Goal: Information Seeking & Learning: Learn about a topic

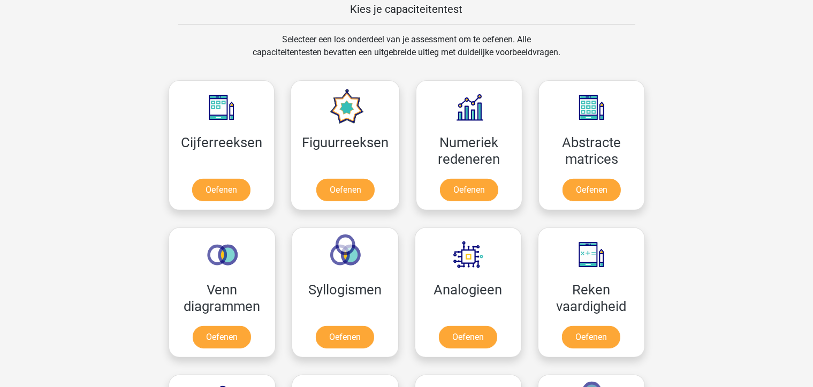
scroll to position [421, 0]
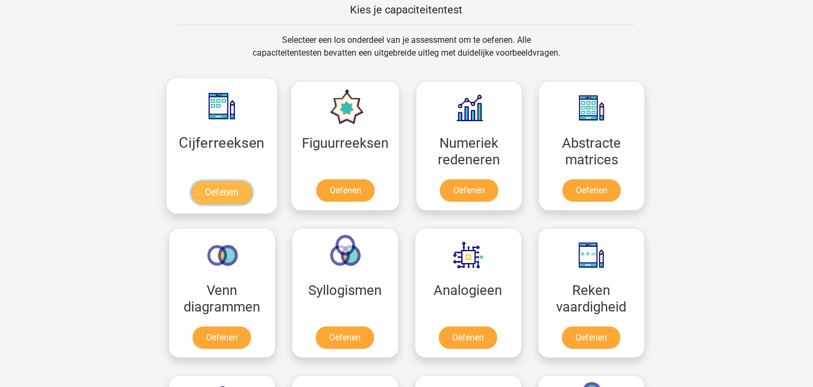
click at [209, 189] on link "Oefenen" at bounding box center [221, 193] width 61 height 24
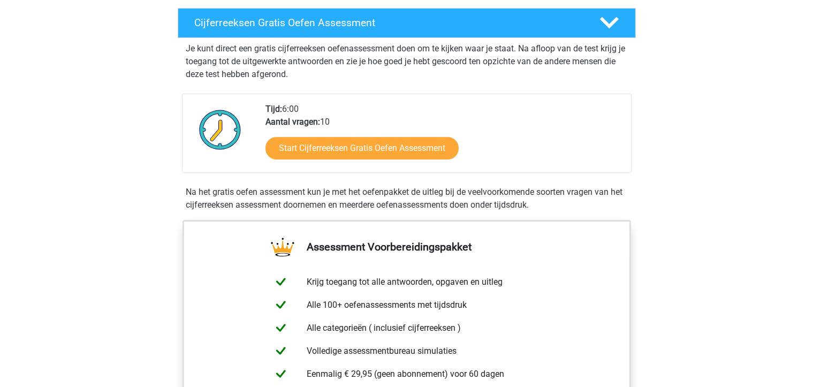
scroll to position [107, 0]
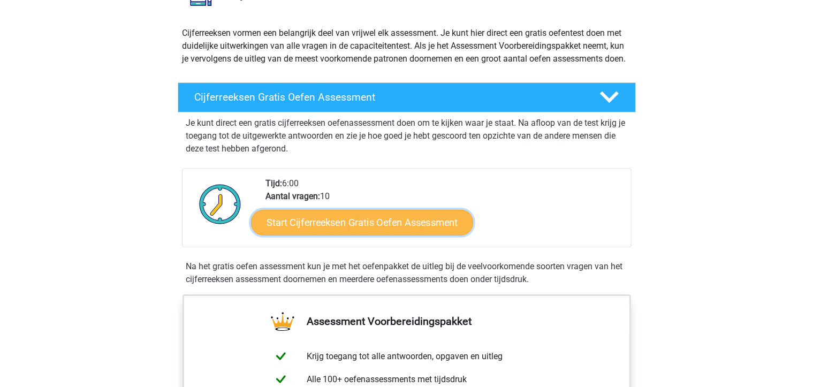
click at [321, 235] on link "Start Cijferreeksen Gratis Oefen Assessment" at bounding box center [362, 222] width 222 height 26
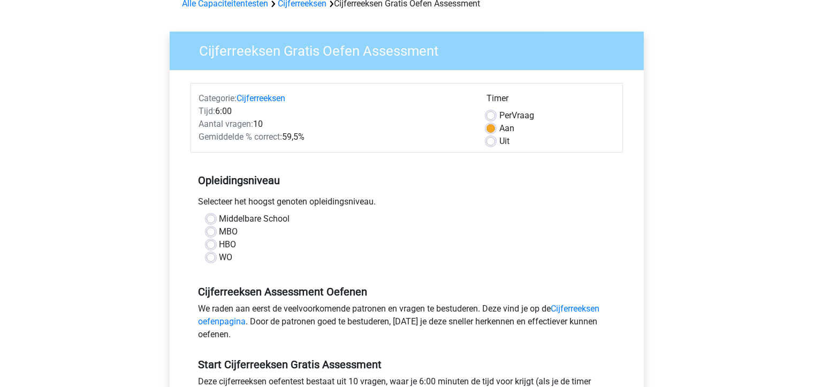
scroll to position [57, 0]
click at [219, 218] on label "Middelbare School" at bounding box center [254, 218] width 71 height 13
click at [211, 218] on input "Middelbare School" at bounding box center [211, 217] width 9 height 11
radio input "true"
click at [219, 228] on label "MBO" at bounding box center [228, 231] width 19 height 13
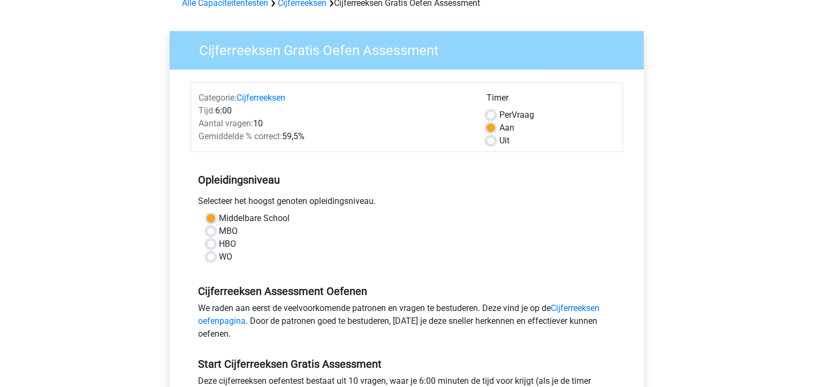
click at [213, 228] on input "MBO" at bounding box center [211, 230] width 9 height 11
radio input "true"
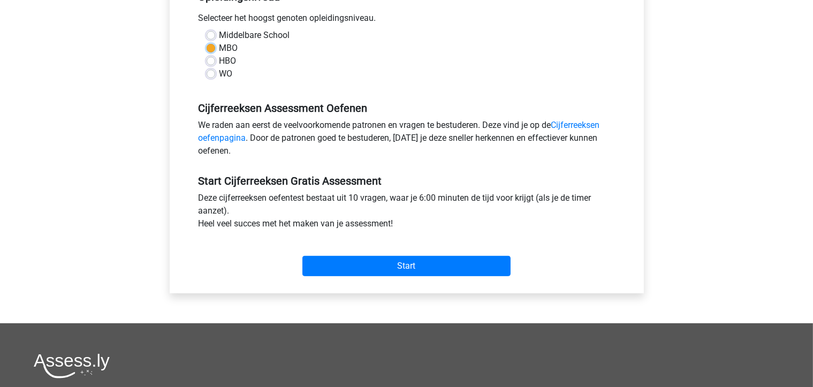
scroll to position [241, 0]
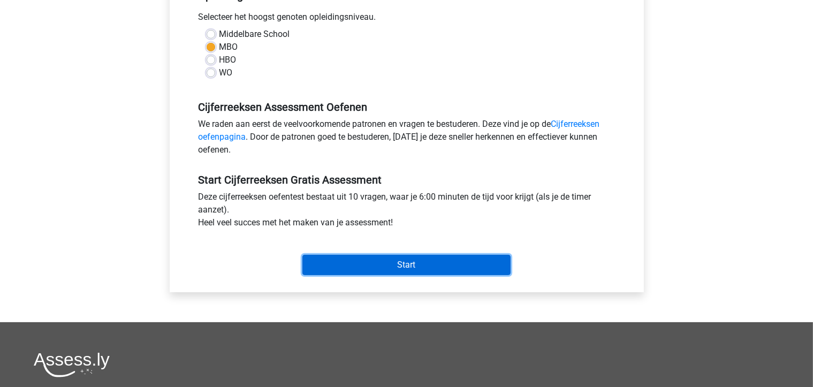
click at [362, 258] on input "Start" at bounding box center [406, 265] width 208 height 20
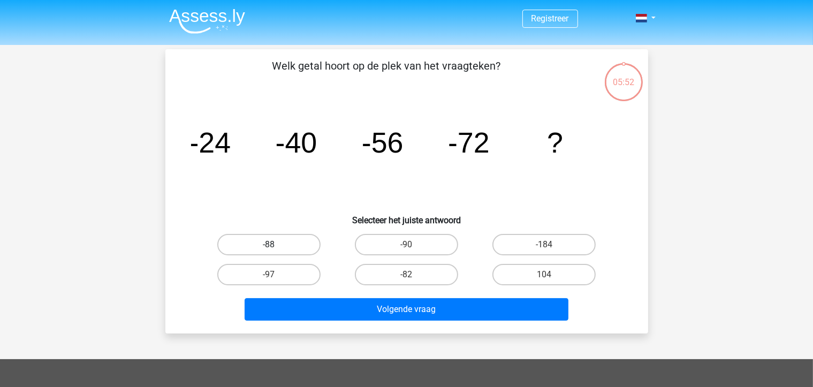
click at [276, 243] on label "-88" at bounding box center [268, 244] width 103 height 21
click at [276, 245] on input "-88" at bounding box center [272, 248] width 7 height 7
radio input "true"
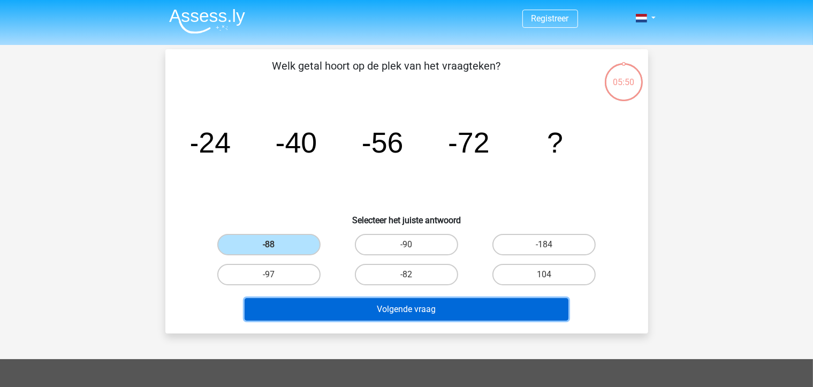
click at [415, 305] on button "Volgende vraag" at bounding box center [407, 309] width 324 height 22
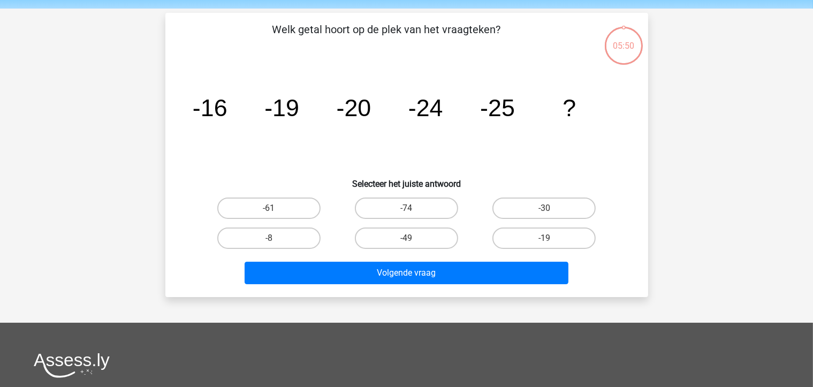
scroll to position [49, 0]
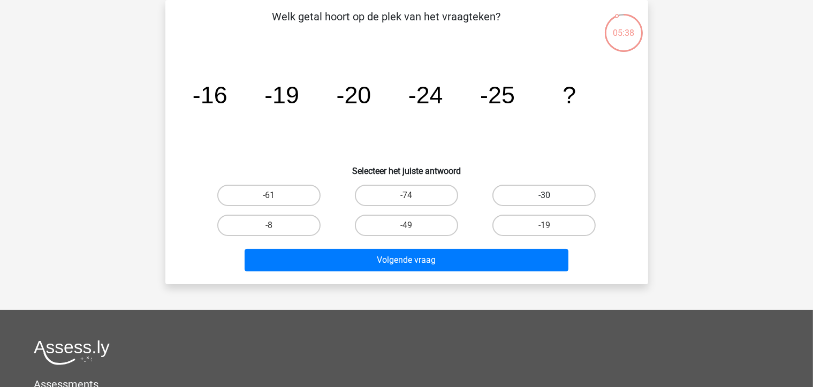
click at [527, 198] on label "-30" at bounding box center [543, 195] width 103 height 21
click at [544, 198] on input "-30" at bounding box center [547, 198] width 7 height 7
radio input "true"
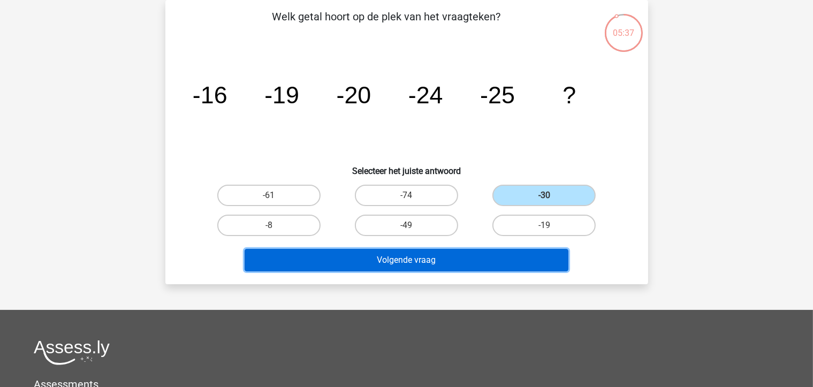
click at [411, 260] on button "Volgende vraag" at bounding box center [407, 260] width 324 height 22
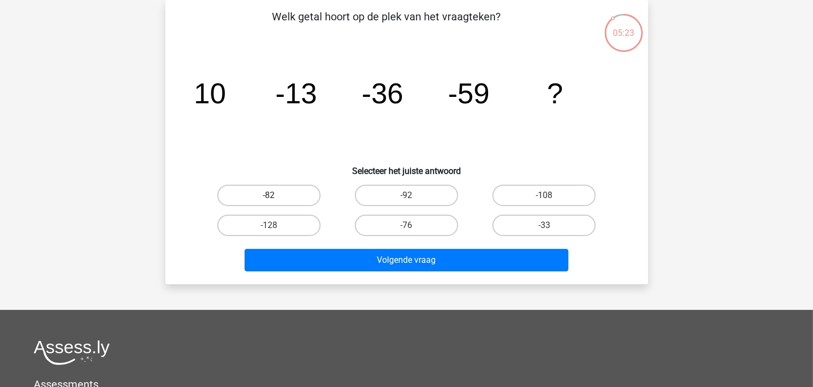
click at [289, 196] on label "-82" at bounding box center [268, 195] width 103 height 21
click at [276, 196] on input "-82" at bounding box center [272, 198] width 7 height 7
radio input "true"
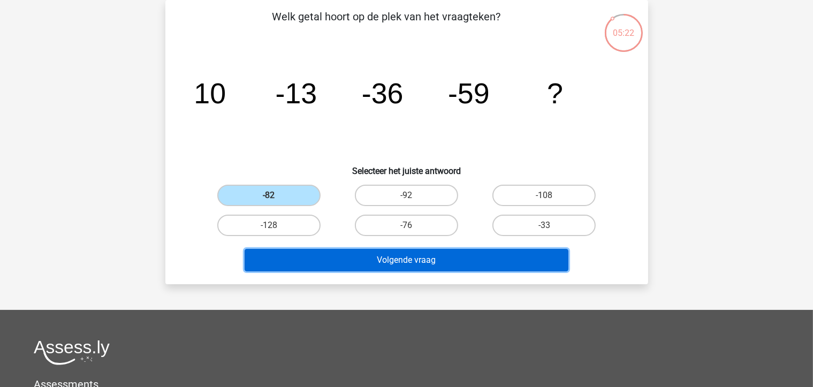
click at [386, 264] on button "Volgende vraag" at bounding box center [407, 260] width 324 height 22
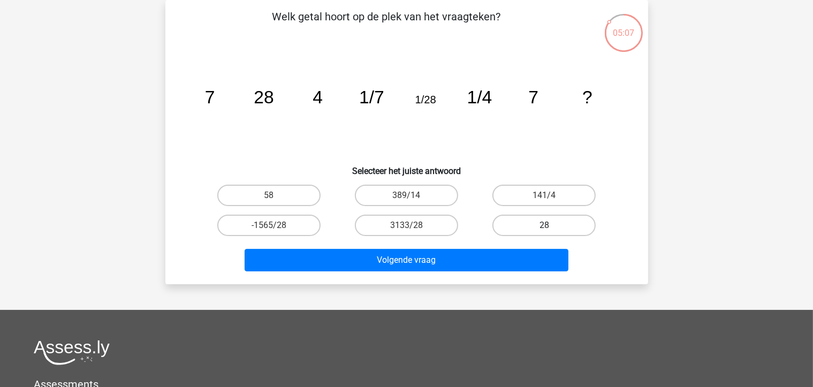
click at [499, 231] on label "28" at bounding box center [543, 225] width 103 height 21
click at [544, 231] on input "28" at bounding box center [547, 228] width 7 height 7
radio input "true"
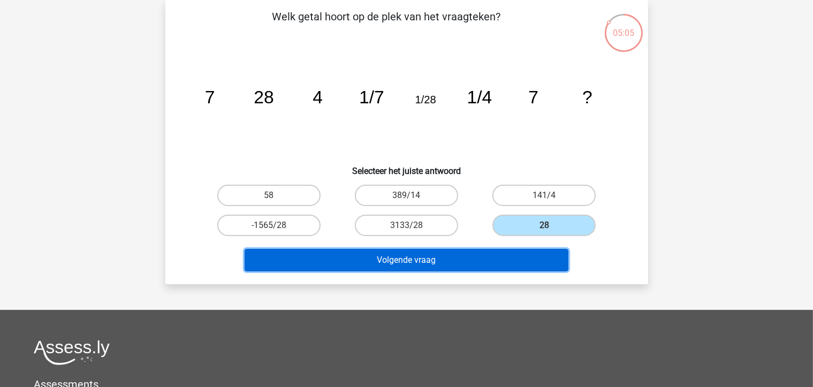
click at [407, 264] on button "Volgende vraag" at bounding box center [407, 260] width 324 height 22
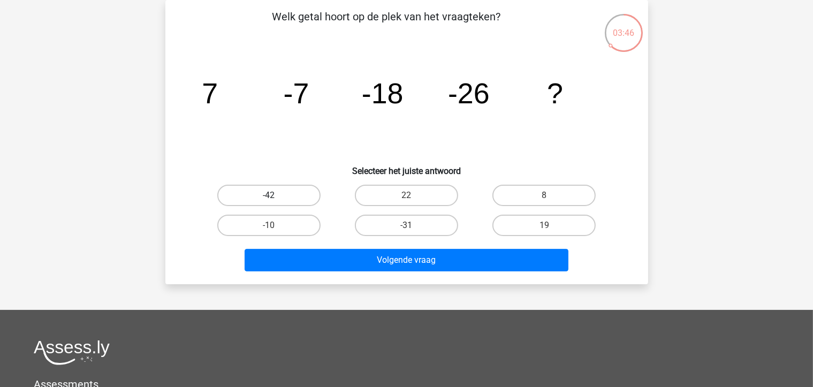
click at [291, 198] on label "-42" at bounding box center [268, 195] width 103 height 21
click at [276, 198] on input "-42" at bounding box center [272, 198] width 7 height 7
radio input "true"
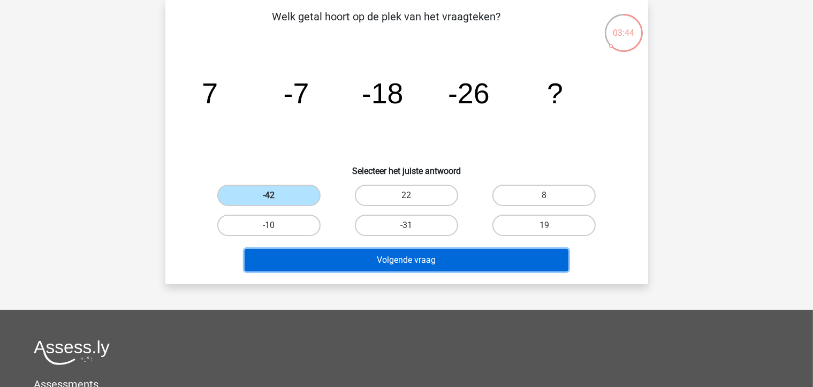
click at [407, 256] on button "Volgende vraag" at bounding box center [407, 260] width 324 height 22
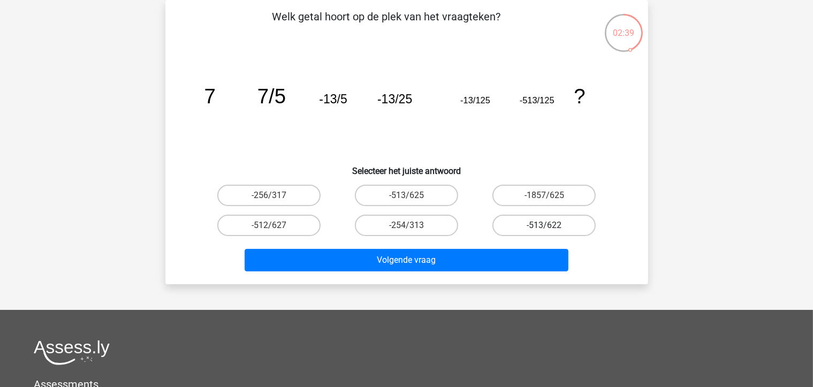
click at [546, 223] on label "-513/622" at bounding box center [543, 225] width 103 height 21
click at [546, 225] on input "-513/622" at bounding box center [547, 228] width 7 height 7
radio input "true"
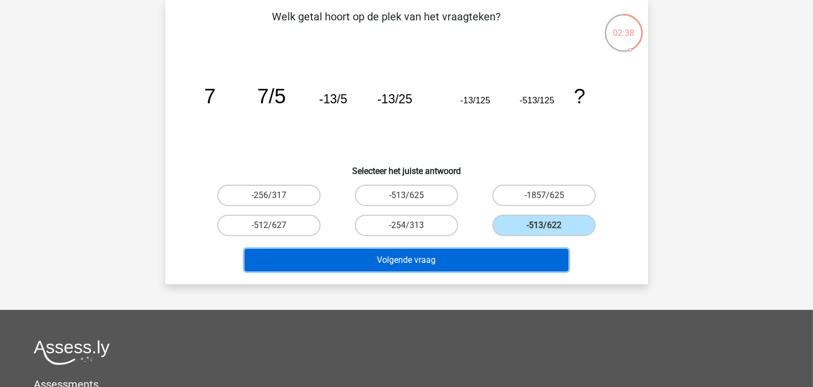
click at [434, 262] on button "Volgende vraag" at bounding box center [407, 260] width 324 height 22
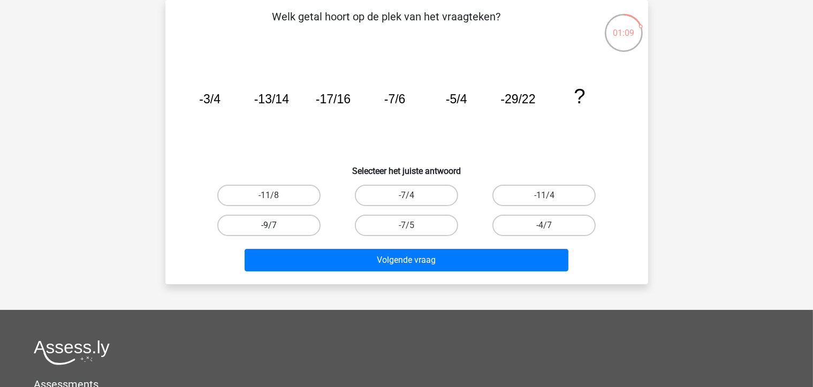
click at [277, 227] on label "-9/7" at bounding box center [268, 225] width 103 height 21
click at [276, 227] on input "-9/7" at bounding box center [272, 228] width 7 height 7
radio input "true"
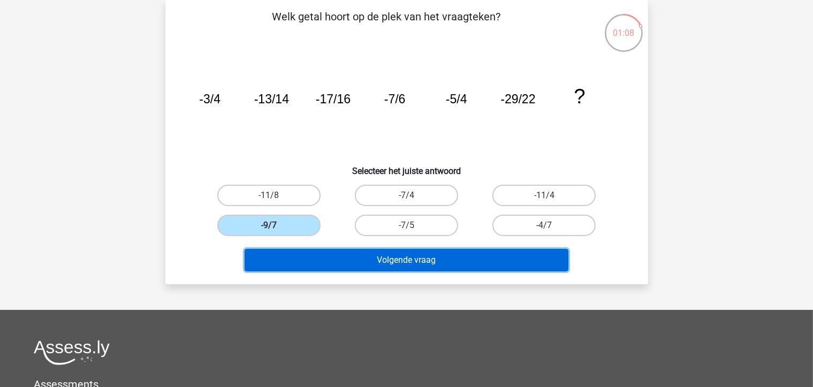
click at [408, 260] on button "Volgende vraag" at bounding box center [407, 260] width 324 height 22
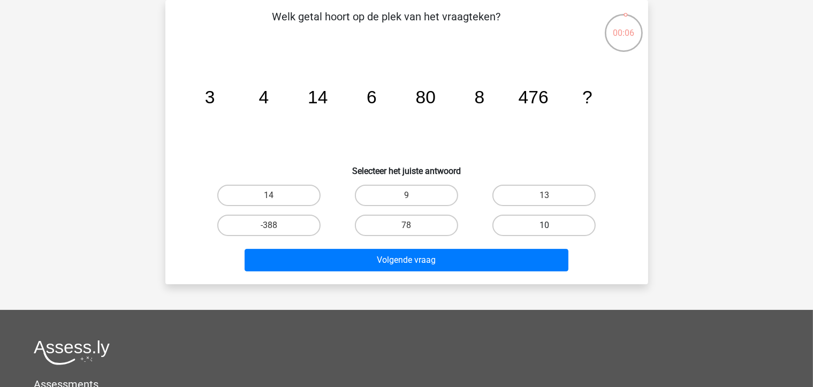
click at [531, 215] on label "10" at bounding box center [543, 225] width 103 height 21
click at [544, 225] on input "10" at bounding box center [547, 228] width 7 height 7
radio input "true"
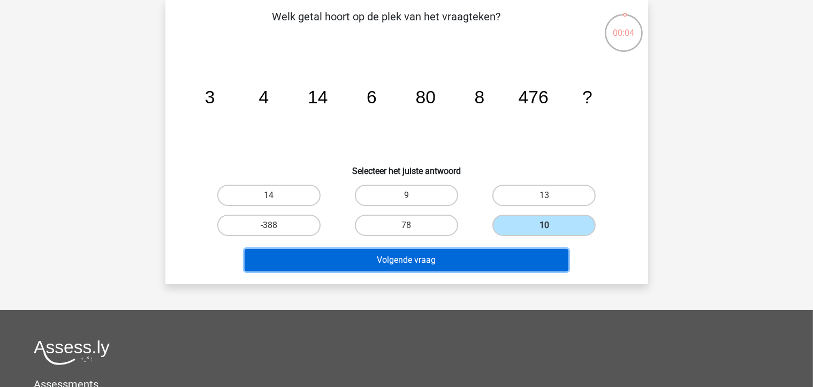
click at [445, 252] on button "Volgende vraag" at bounding box center [407, 260] width 324 height 22
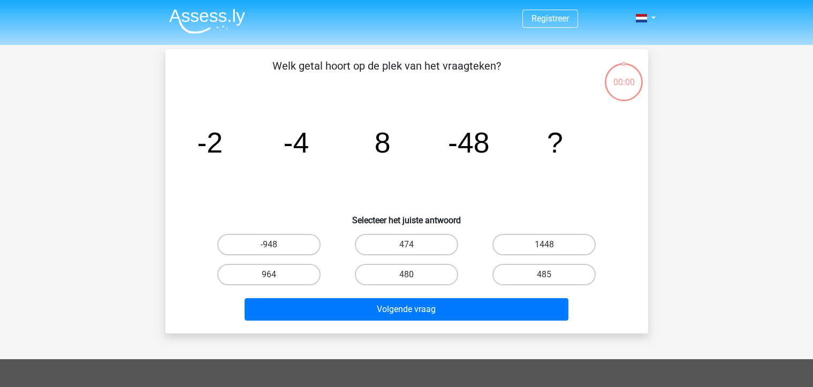
scroll to position [49, 0]
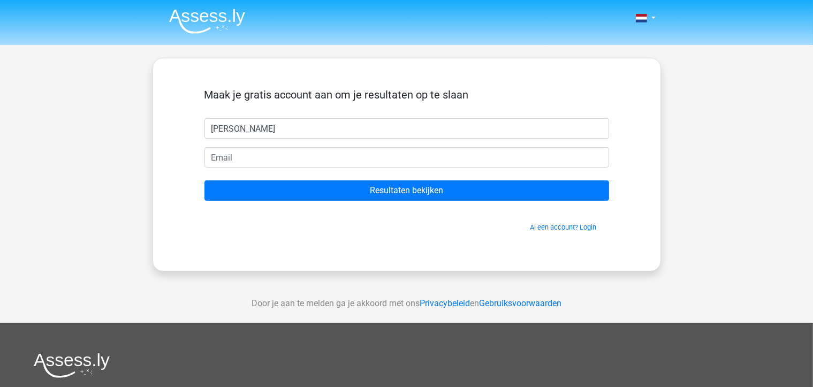
type input "[PERSON_NAME]"
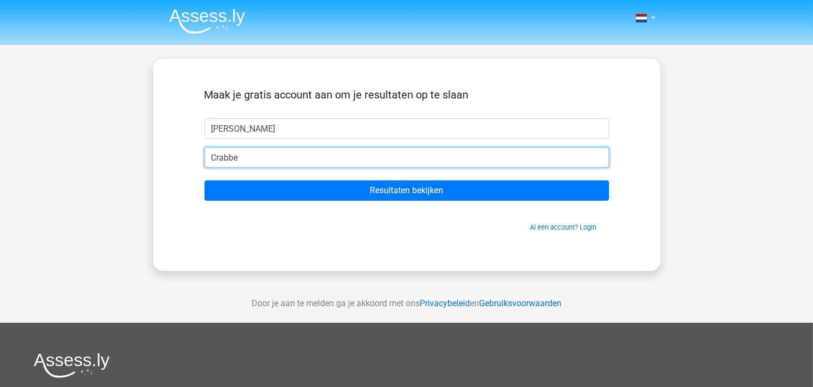
type input "[EMAIL_ADDRESS][DOMAIN_NAME]"
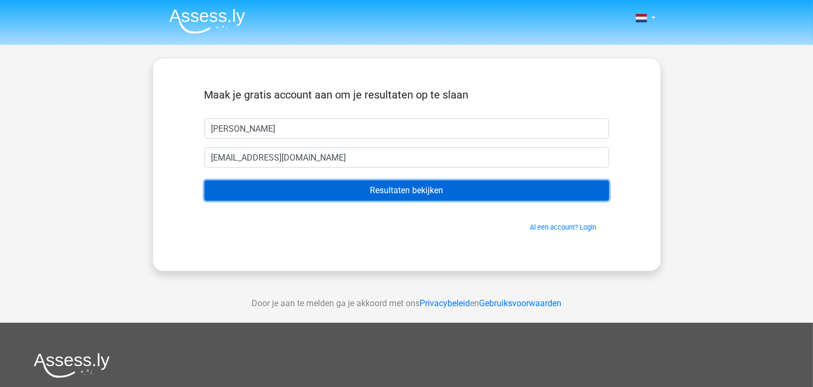
click at [353, 192] on input "Resultaten bekijken" at bounding box center [406, 190] width 404 height 20
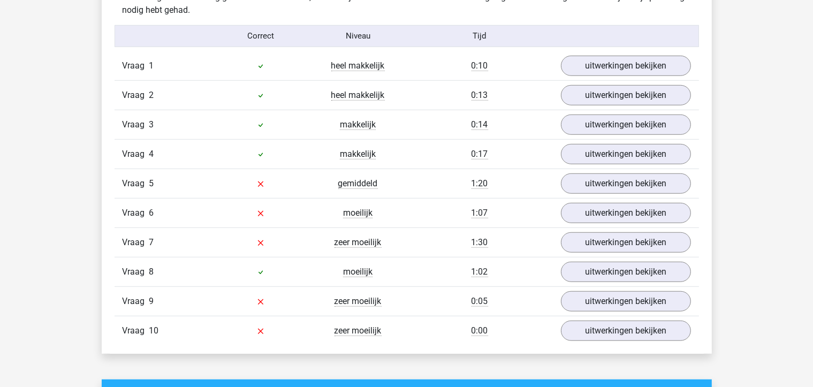
scroll to position [872, 0]
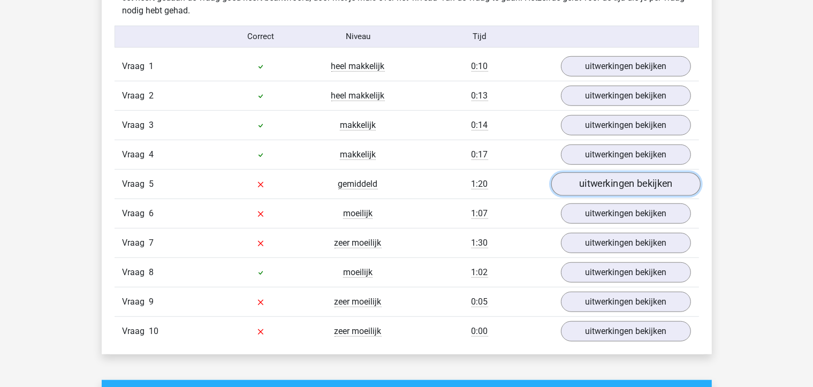
click at [602, 181] on link "uitwerkingen bekijken" at bounding box center [625, 184] width 149 height 24
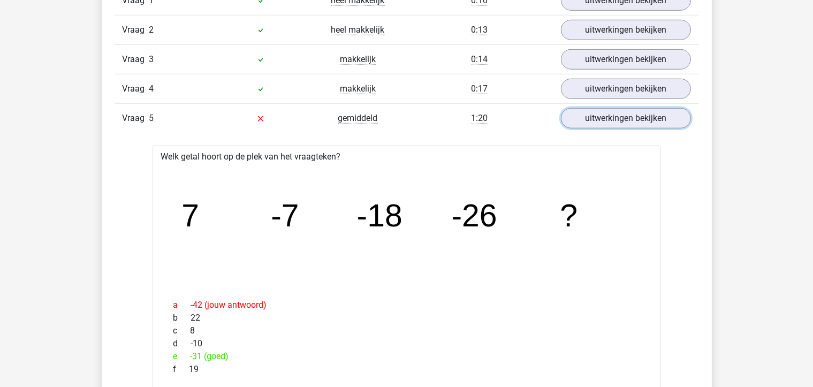
scroll to position [923, 0]
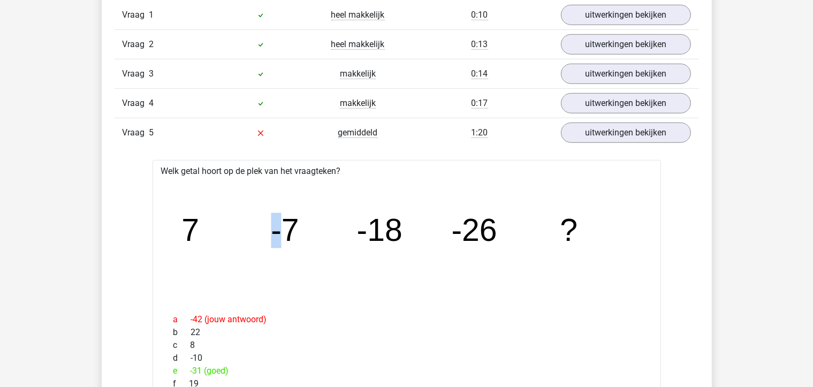
drag, startPoint x: 257, startPoint y: 255, endPoint x: 279, endPoint y: 246, distance: 23.7
click at [279, 246] on icon "image/svg+xml 7 -7 -18 -26 ?" at bounding box center [407, 241] width 474 height 119
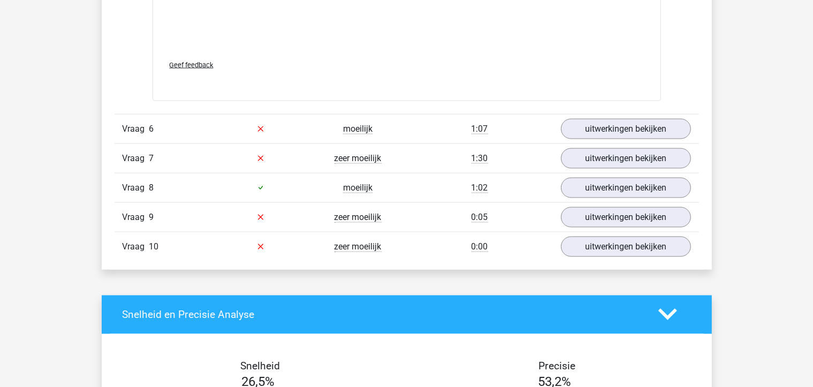
scroll to position [1617, 0]
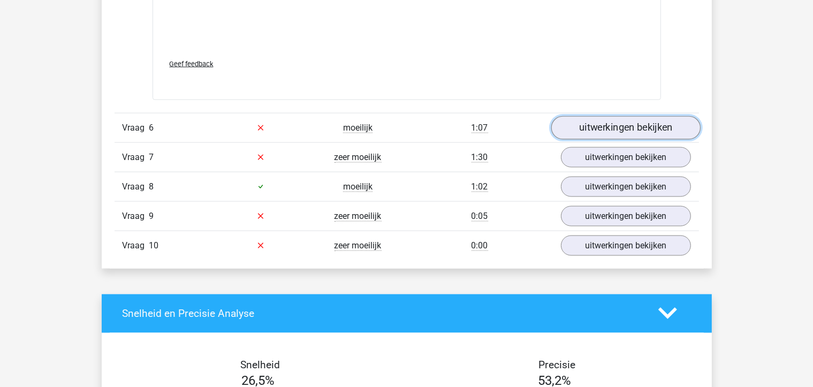
click at [600, 123] on link "uitwerkingen bekijken" at bounding box center [625, 128] width 149 height 24
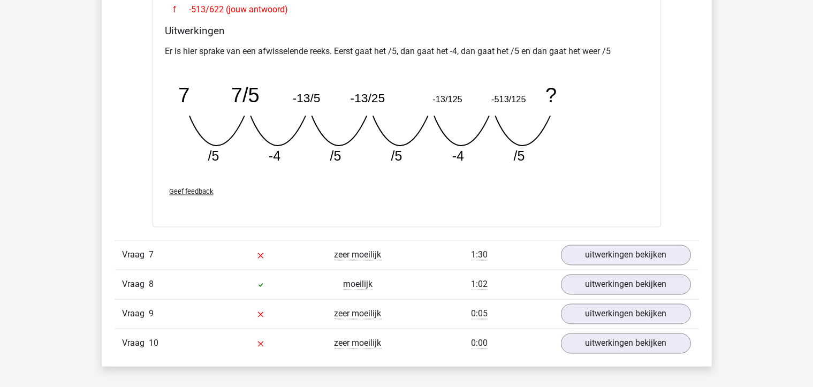
scroll to position [1987, 0]
click at [614, 252] on link "uitwerkingen bekijken" at bounding box center [625, 255] width 149 height 24
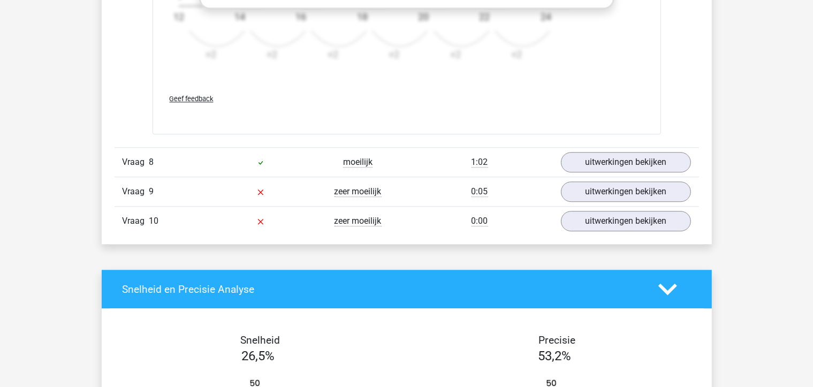
scroll to position [2770, 0]
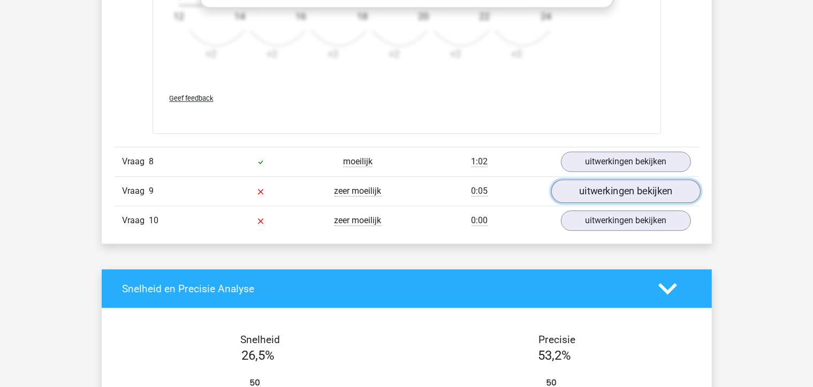
click at [589, 182] on link "uitwerkingen bekijken" at bounding box center [625, 191] width 149 height 24
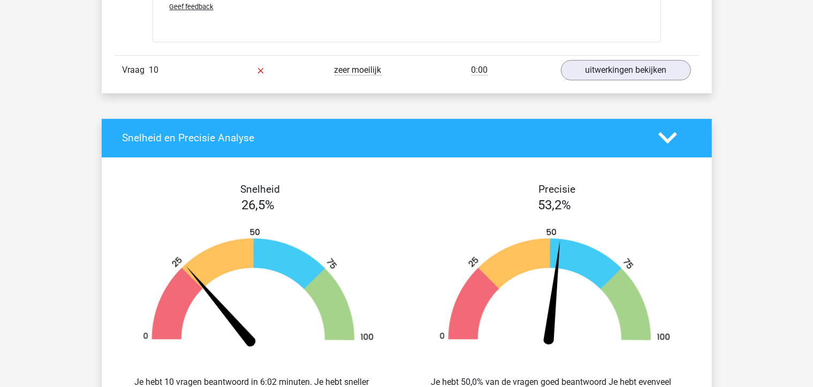
scroll to position [3581, 0]
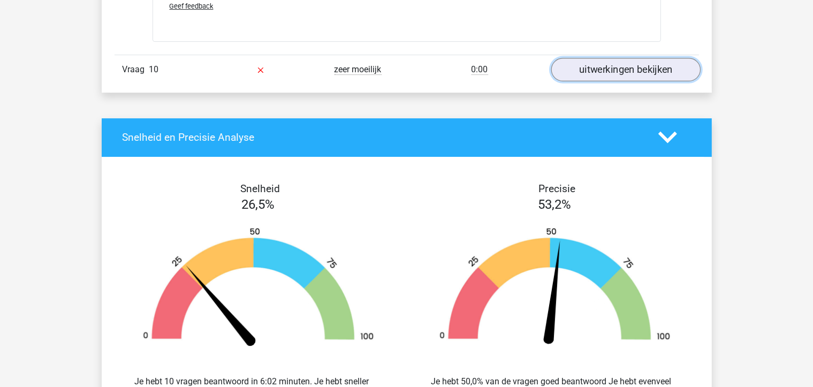
click at [593, 63] on link "uitwerkingen bekijken" at bounding box center [625, 70] width 149 height 24
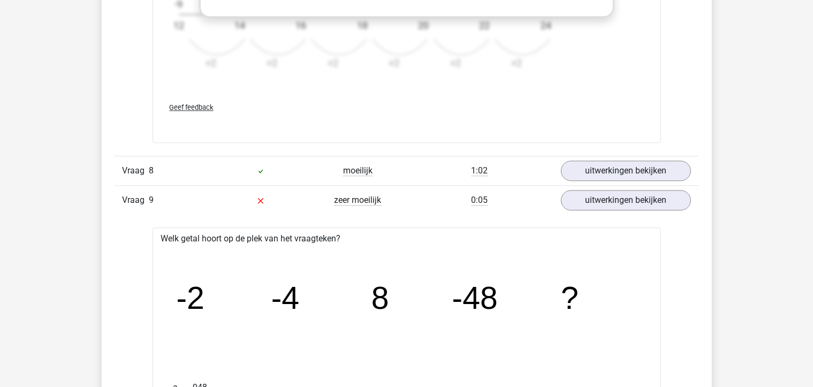
scroll to position [2759, 0]
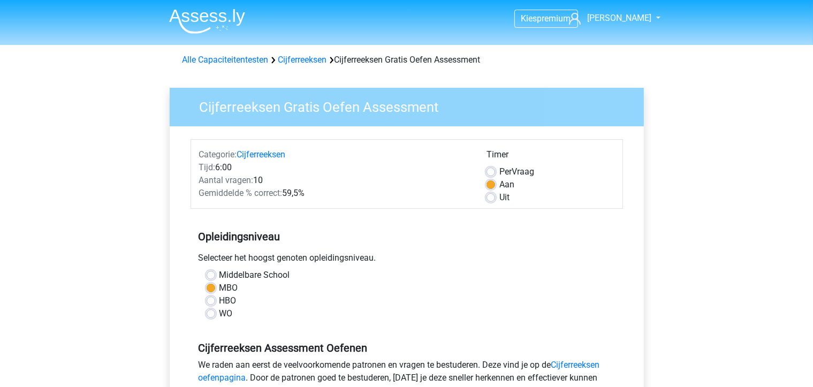
click at [297, 54] on div "Alle Capaciteitentesten Cijferreeksen Cijferreeksen Gratis Oefen Assessment" at bounding box center [406, 60] width 457 height 13
click at [298, 61] on link "Cijferreeksen" at bounding box center [302, 60] width 49 height 10
click at [212, 59] on link "Alle Capaciteitentesten" at bounding box center [225, 60] width 86 height 10
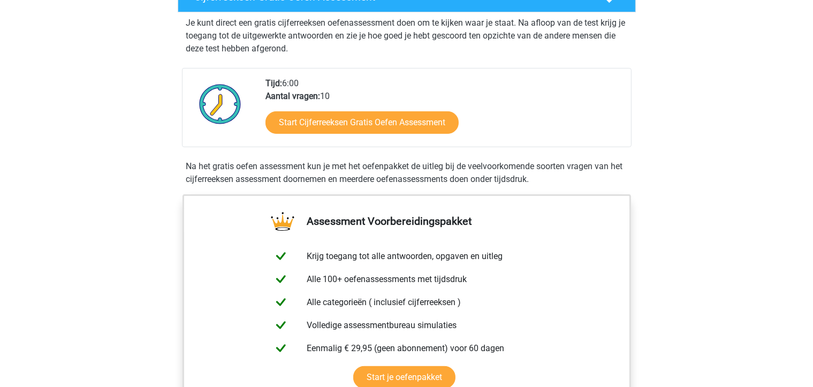
scroll to position [196, 0]
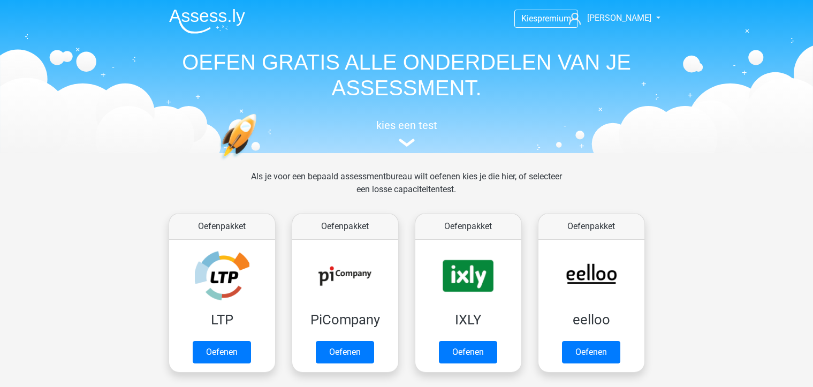
scroll to position [454, 0]
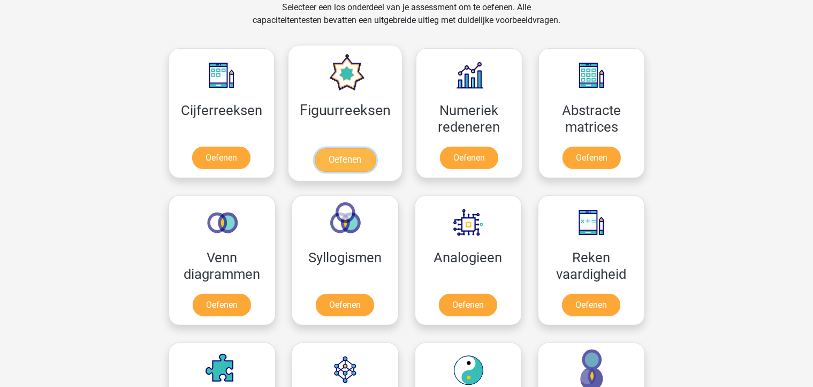
click at [334, 154] on link "Oefenen" at bounding box center [345, 160] width 61 height 24
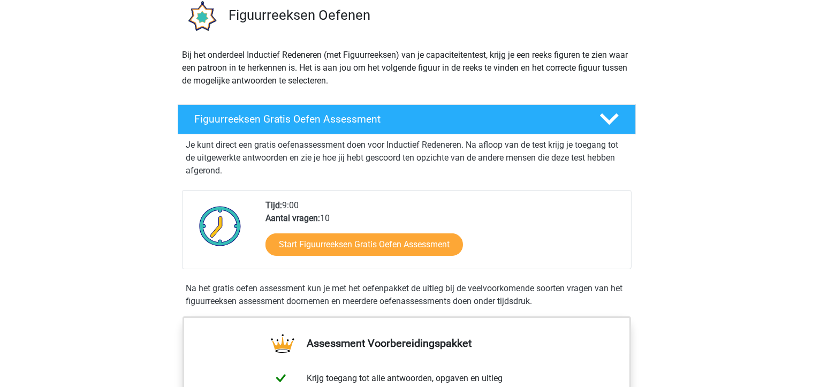
scroll to position [141, 0]
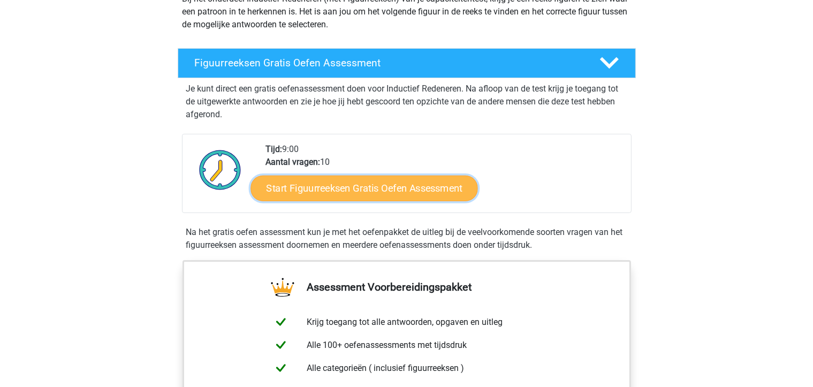
click at [334, 194] on link "Start Figuurreeksen Gratis Oefen Assessment" at bounding box center [363, 188] width 227 height 26
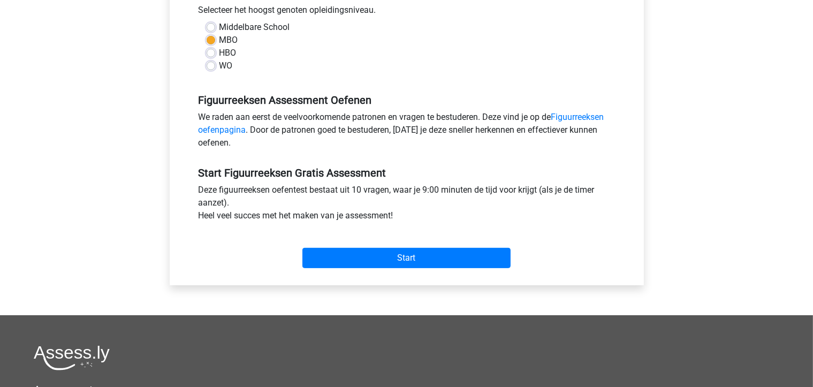
scroll to position [248, 0]
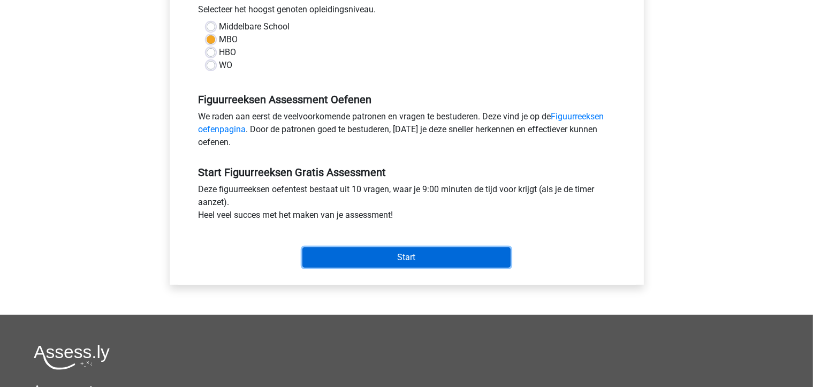
click at [368, 249] on input "Start" at bounding box center [406, 257] width 208 height 20
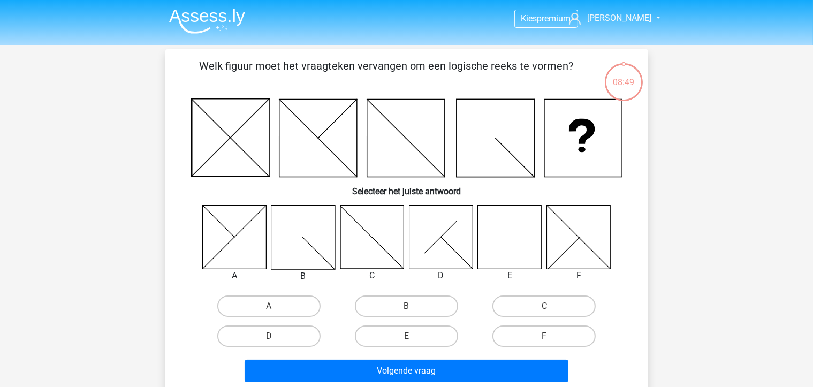
click at [514, 239] on icon at bounding box center [510, 237] width 64 height 64
click at [409, 336] on input "E" at bounding box center [409, 339] width 7 height 7
radio input "true"
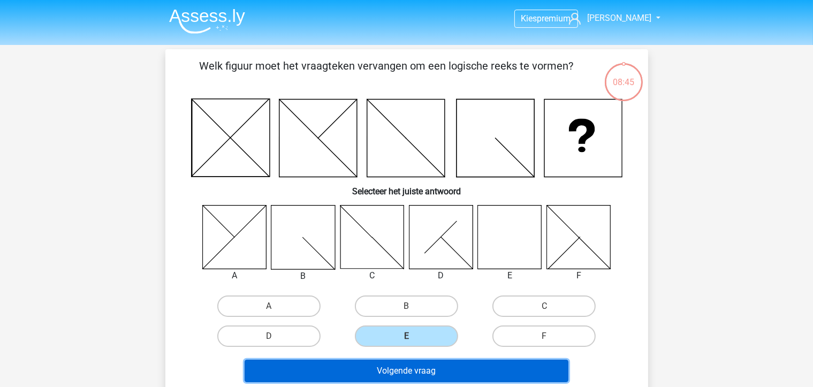
click at [413, 371] on button "Volgende vraag" at bounding box center [407, 371] width 324 height 22
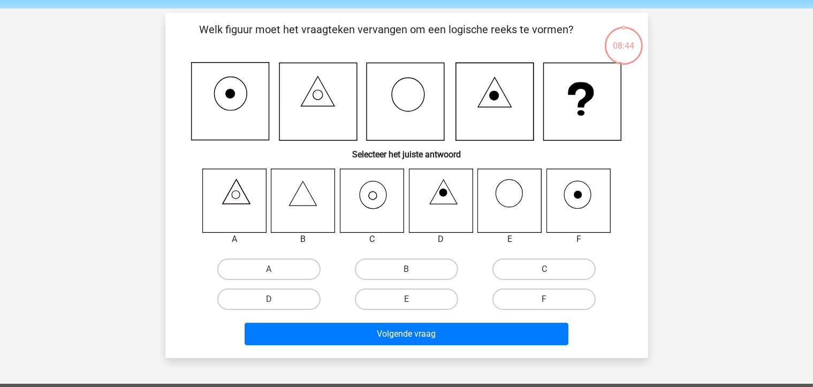
scroll to position [49, 0]
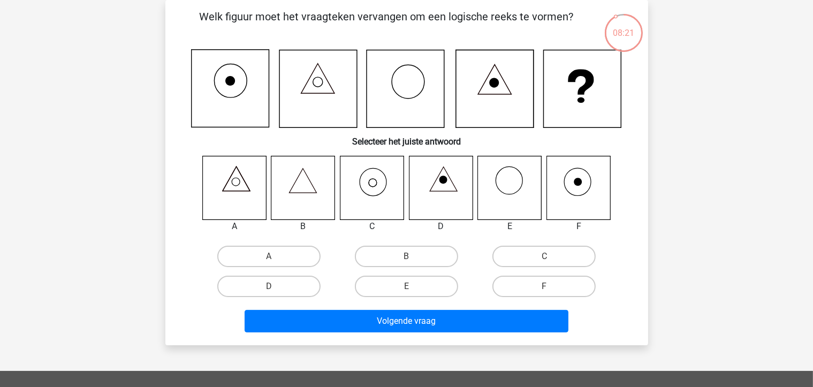
click at [380, 182] on icon at bounding box center [372, 188] width 64 height 64
click at [502, 255] on label "C" at bounding box center [543, 256] width 103 height 21
click at [544, 256] on input "C" at bounding box center [547, 259] width 7 height 7
radio input "true"
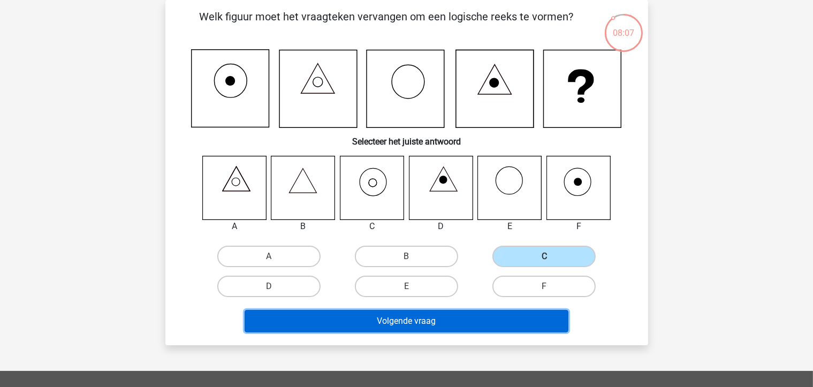
click at [432, 314] on button "Volgende vraag" at bounding box center [407, 321] width 324 height 22
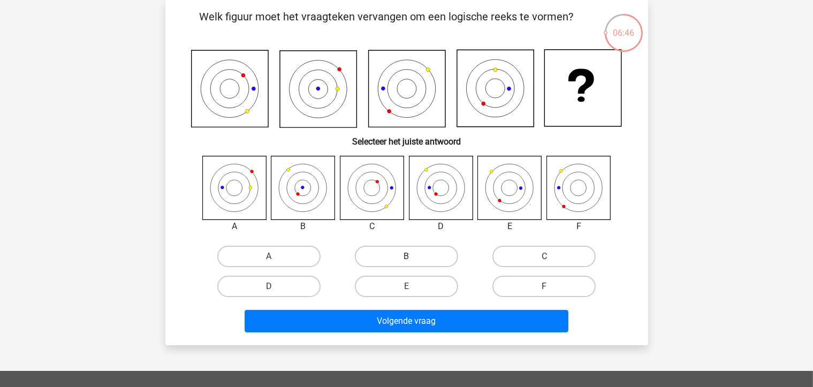
click at [372, 255] on label "B" at bounding box center [406, 256] width 103 height 21
click at [406, 256] on input "B" at bounding box center [409, 259] width 7 height 7
radio input "true"
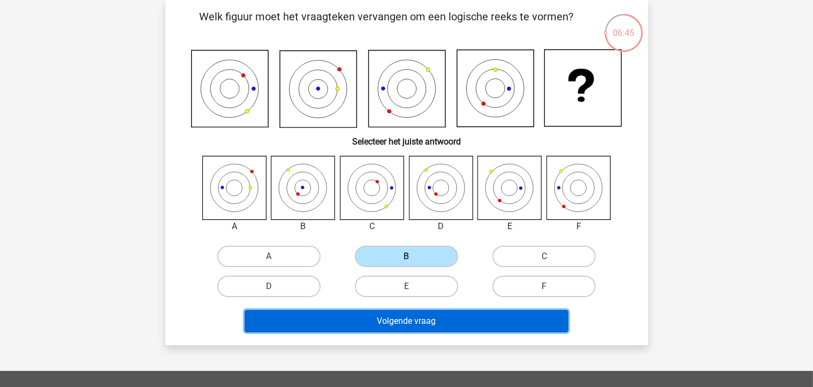
click at [446, 322] on button "Volgende vraag" at bounding box center [407, 321] width 324 height 22
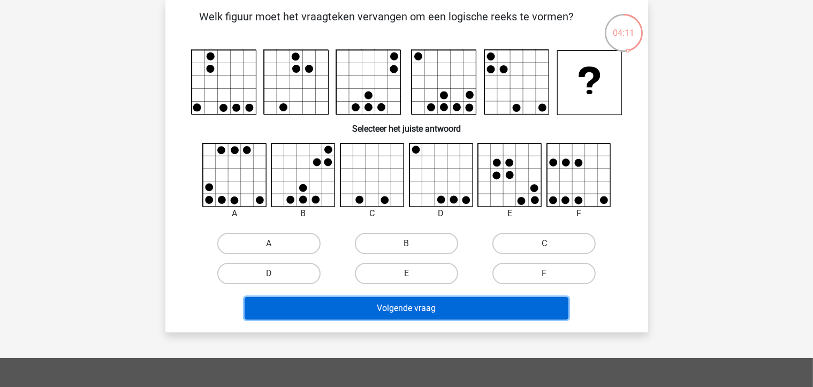
click at [336, 303] on button "Volgende vraag" at bounding box center [407, 308] width 324 height 22
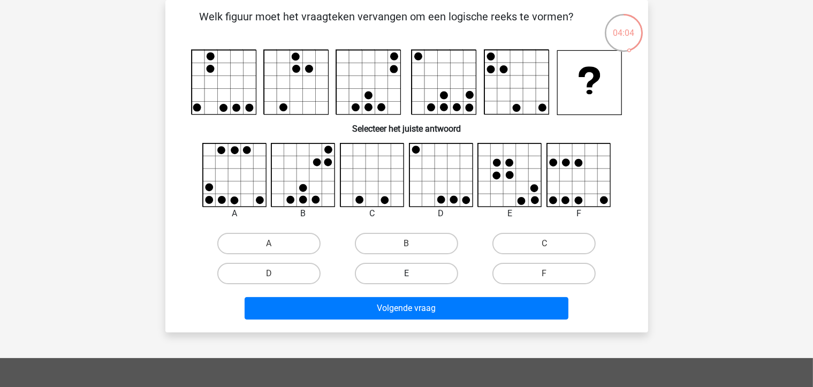
click at [398, 271] on label "E" at bounding box center [406, 273] width 103 height 21
click at [406, 273] on input "E" at bounding box center [409, 276] width 7 height 7
radio input "true"
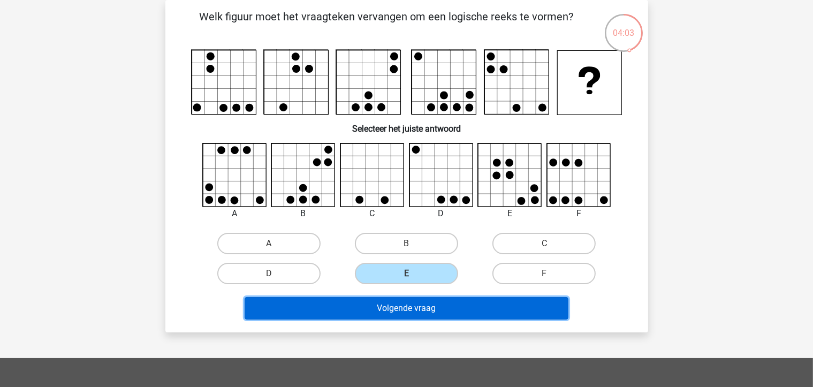
click at [416, 301] on button "Volgende vraag" at bounding box center [407, 308] width 324 height 22
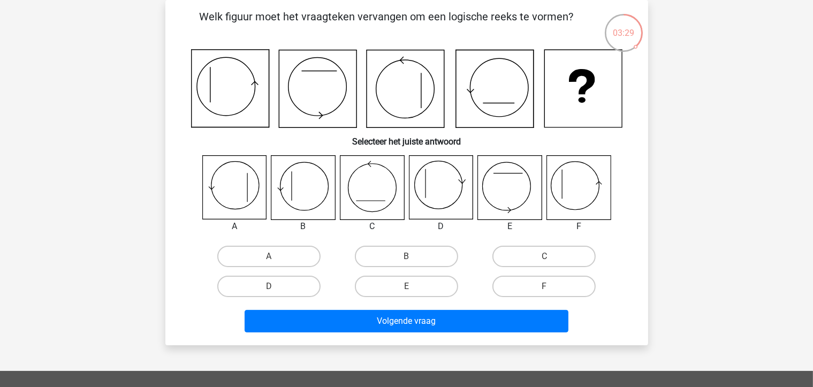
click at [289, 193] on icon at bounding box center [303, 188] width 64 height 64
click at [379, 260] on label "B" at bounding box center [406, 256] width 103 height 21
click at [406, 260] on input "B" at bounding box center [409, 259] width 7 height 7
radio input "true"
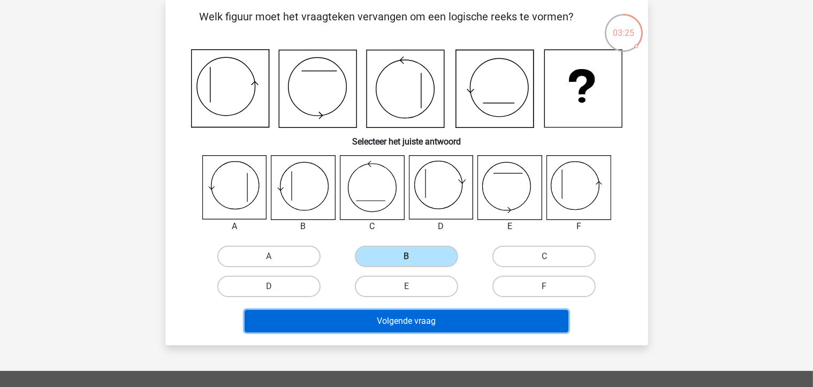
click at [411, 318] on button "Volgende vraag" at bounding box center [407, 321] width 324 height 22
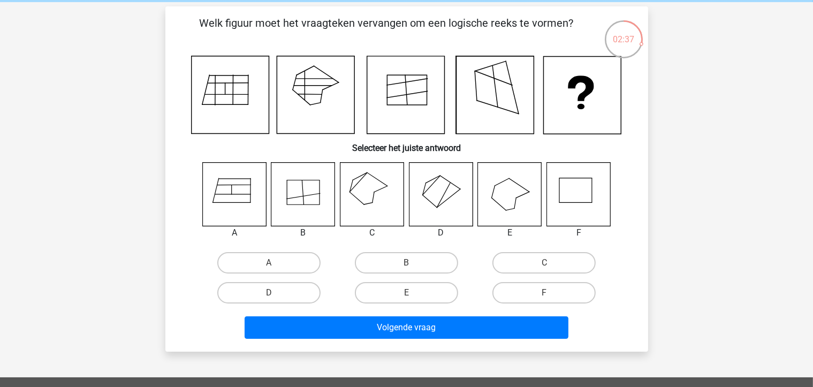
scroll to position [45, 0]
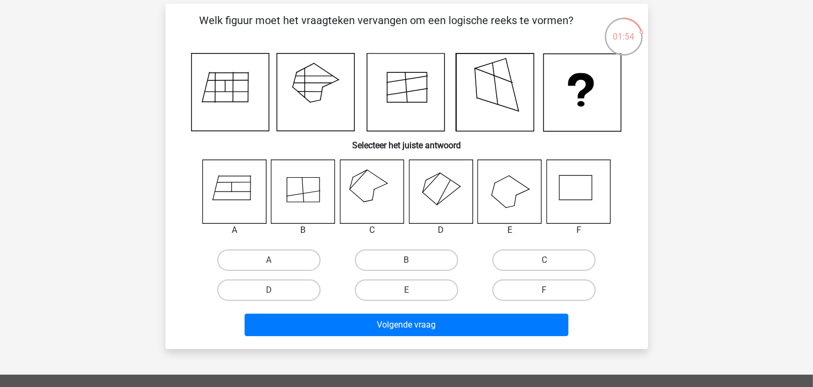
click at [316, 201] on icon at bounding box center [303, 189] width 33 height 25
click at [397, 265] on label "B" at bounding box center [406, 259] width 103 height 21
click at [406, 265] on input "B" at bounding box center [409, 263] width 7 height 7
radio input "true"
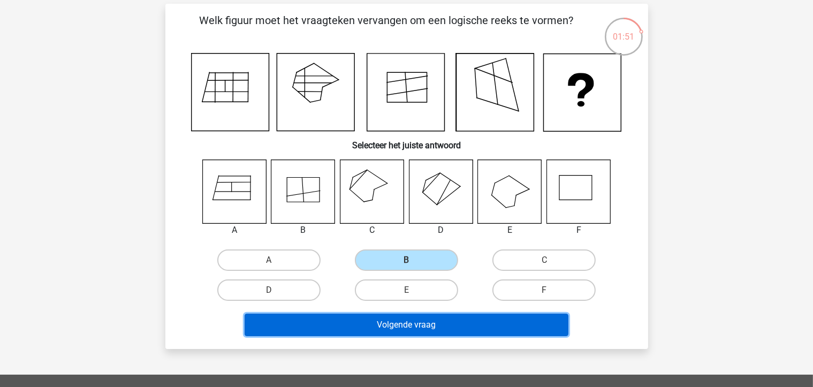
click at [429, 326] on button "Volgende vraag" at bounding box center [407, 325] width 324 height 22
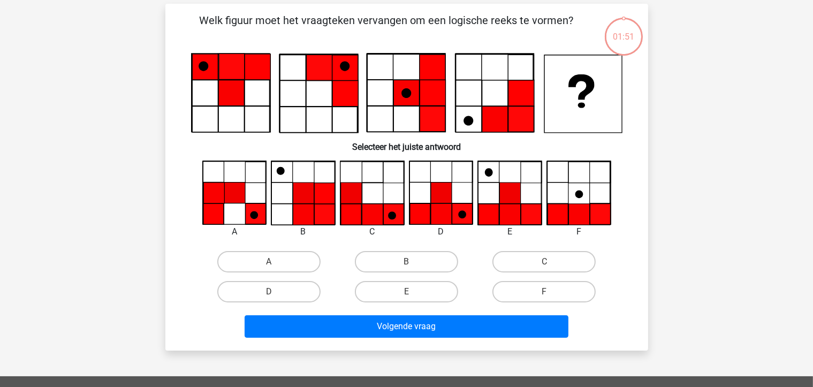
scroll to position [49, 0]
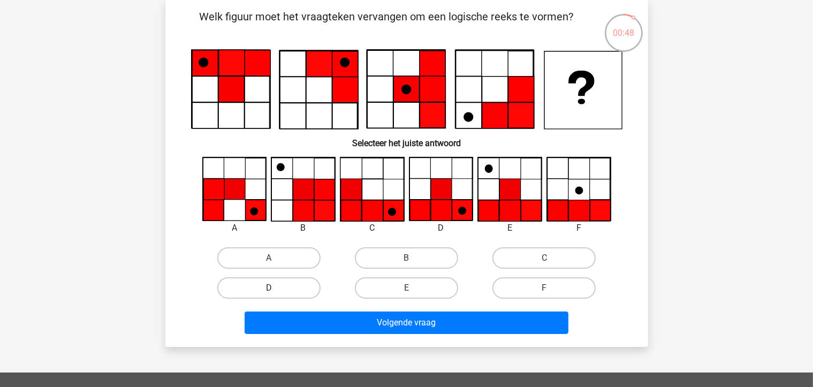
click at [297, 277] on label "D" at bounding box center [268, 287] width 103 height 21
click at [276, 288] on input "D" at bounding box center [272, 291] width 7 height 7
radio input "true"
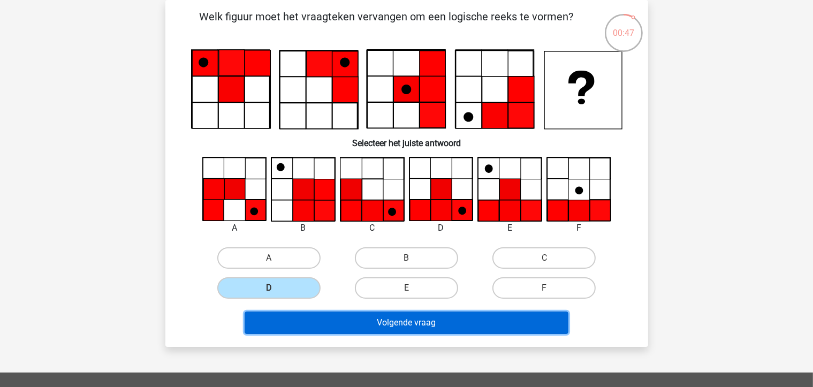
click at [403, 322] on button "Volgende vraag" at bounding box center [407, 322] width 324 height 22
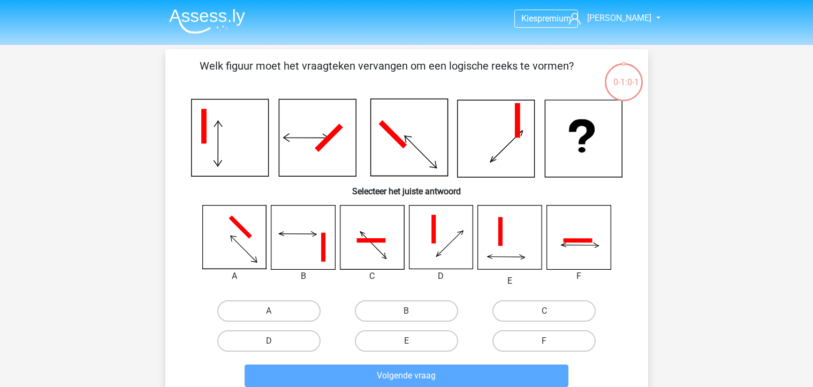
scroll to position [49, 0]
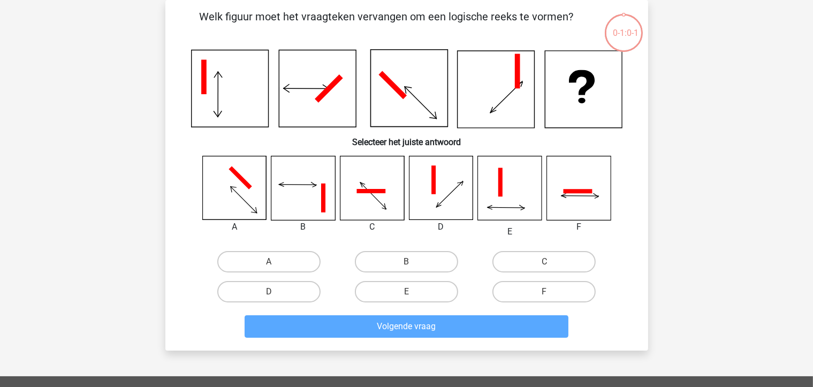
click at [370, 201] on icon at bounding box center [372, 188] width 64 height 64
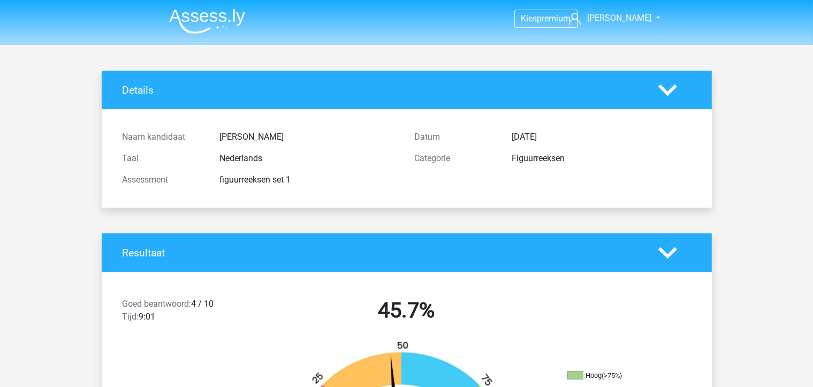
click at [522, 268] on div "Resultaat" at bounding box center [407, 252] width 610 height 39
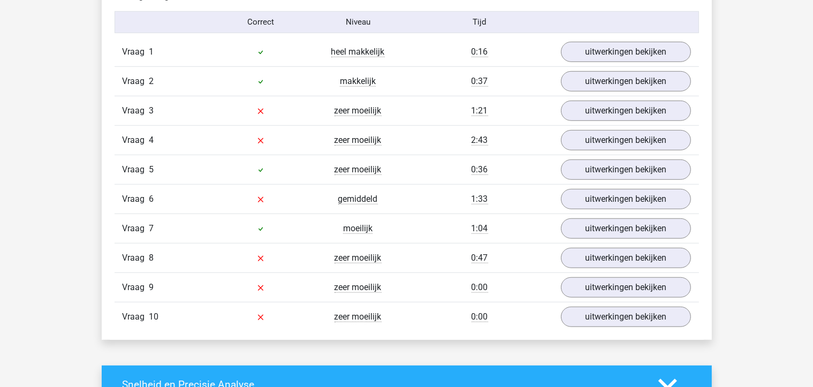
scroll to position [886, 0]
click at [610, 113] on link "uitwerkingen bekijken" at bounding box center [625, 111] width 149 height 24
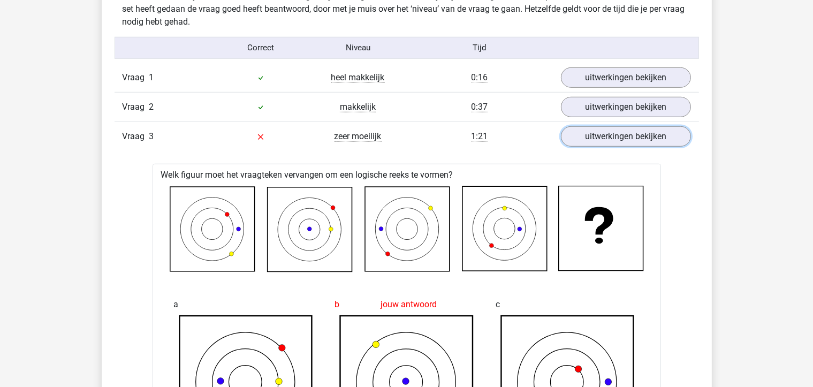
scroll to position [853, 0]
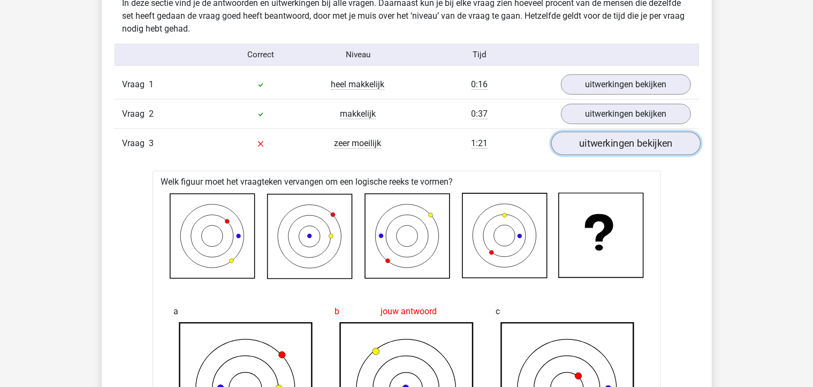
click at [595, 139] on link "uitwerkingen bekijken" at bounding box center [625, 144] width 149 height 24
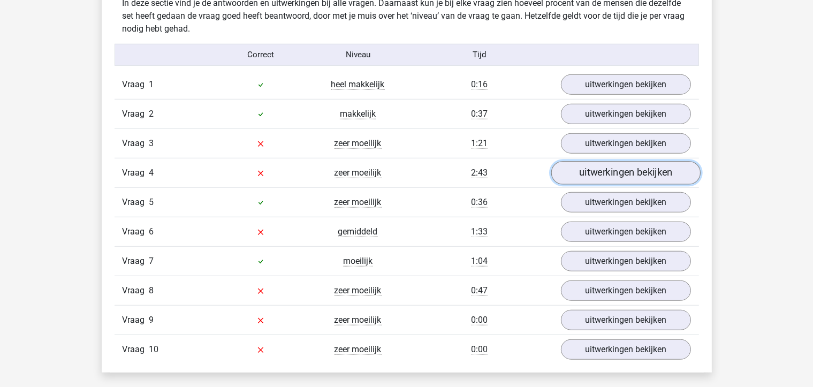
click at [598, 171] on link "uitwerkingen bekijken" at bounding box center [625, 173] width 149 height 24
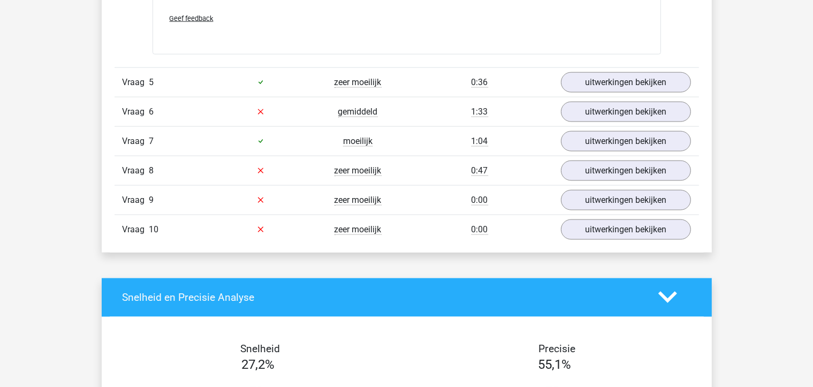
scroll to position [1609, 0]
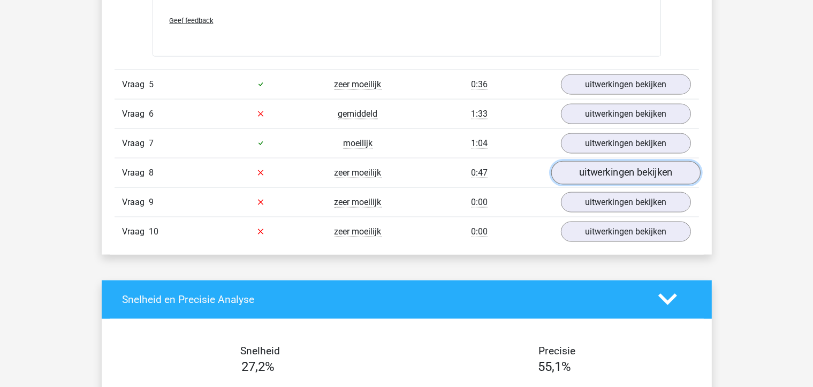
click at [623, 171] on link "uitwerkingen bekijken" at bounding box center [625, 173] width 149 height 24
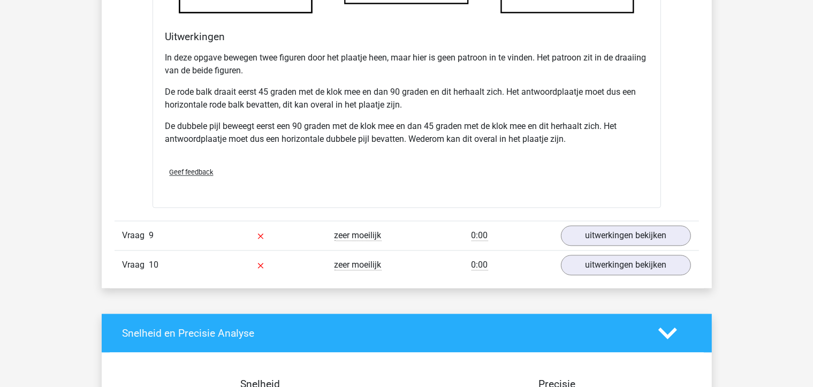
scroll to position [2254, 0]
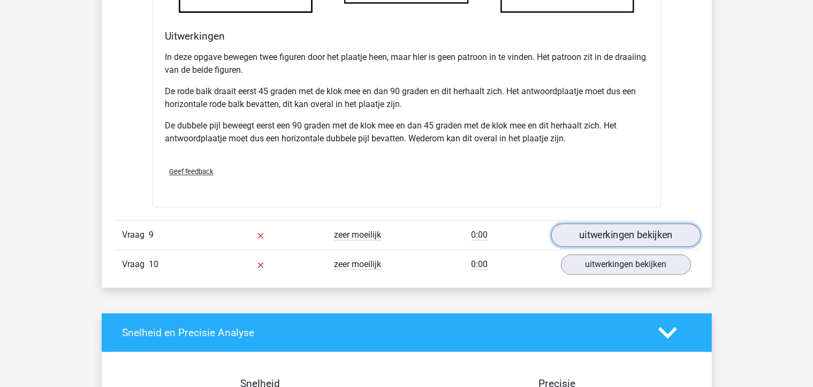
click at [578, 237] on link "uitwerkingen bekijken" at bounding box center [625, 235] width 149 height 24
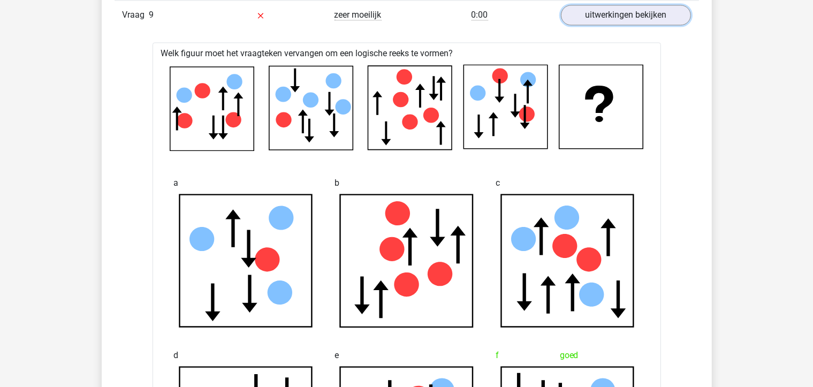
scroll to position [2474, 0]
click at [600, 3] on link "uitwerkingen bekijken" at bounding box center [625, 15] width 149 height 24
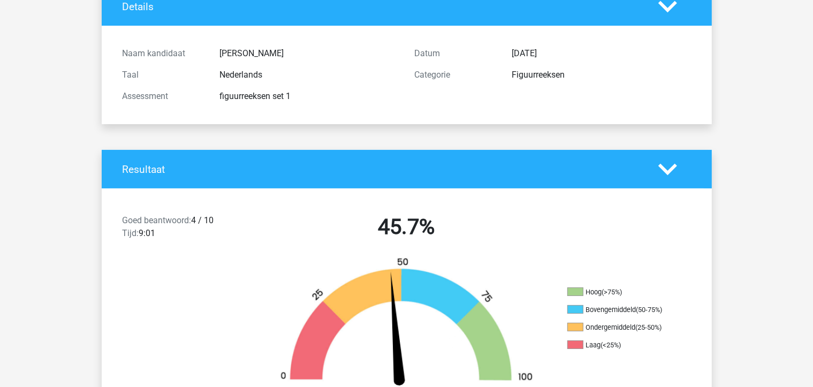
scroll to position [0, 0]
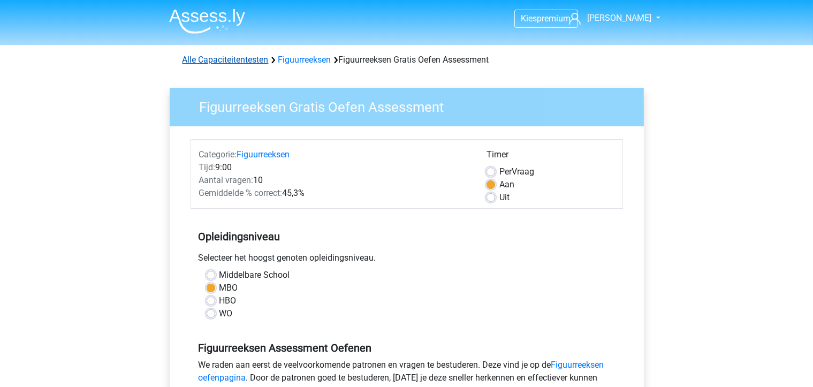
click at [250, 62] on link "Alle Capaciteitentesten" at bounding box center [225, 60] width 86 height 10
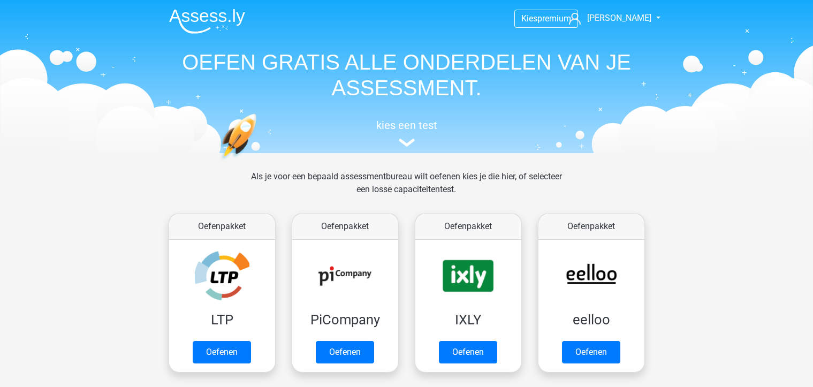
scroll to position [454, 0]
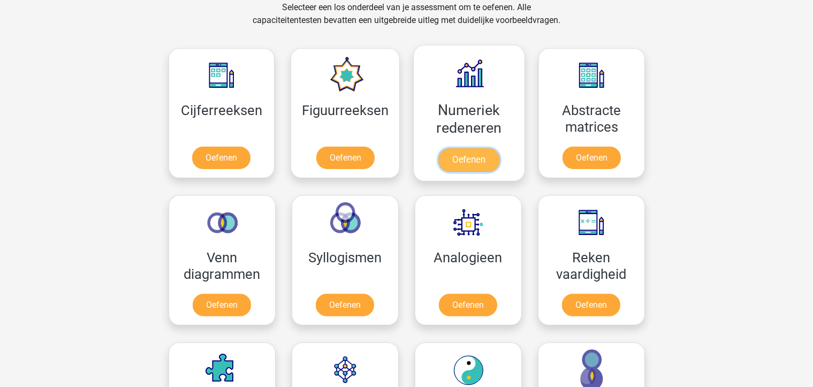
click at [481, 158] on link "Oefenen" at bounding box center [468, 160] width 61 height 24
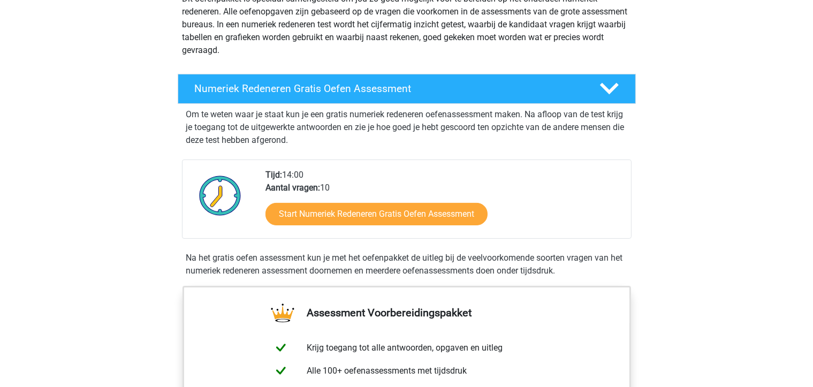
scroll to position [148, 0]
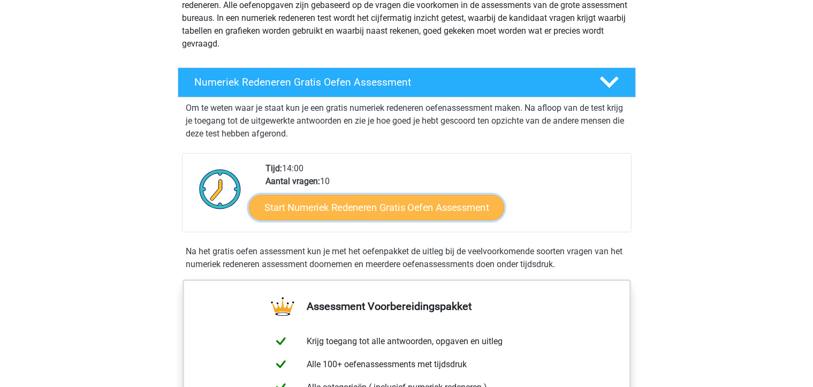
click at [386, 200] on link "Start Numeriek Redeneren Gratis Oefen Assessment" at bounding box center [376, 207] width 255 height 26
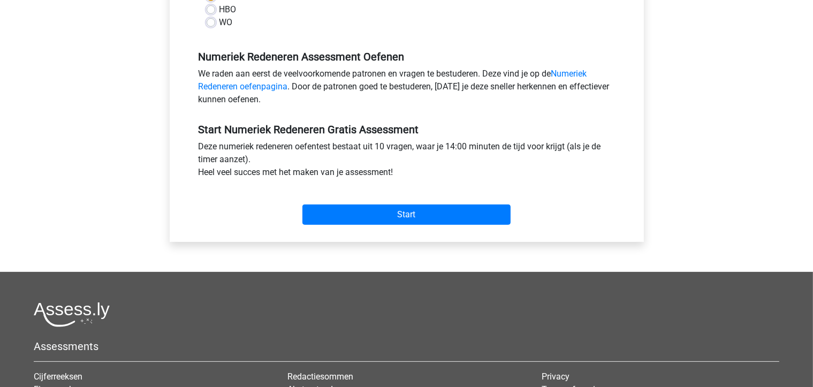
scroll to position [292, 0]
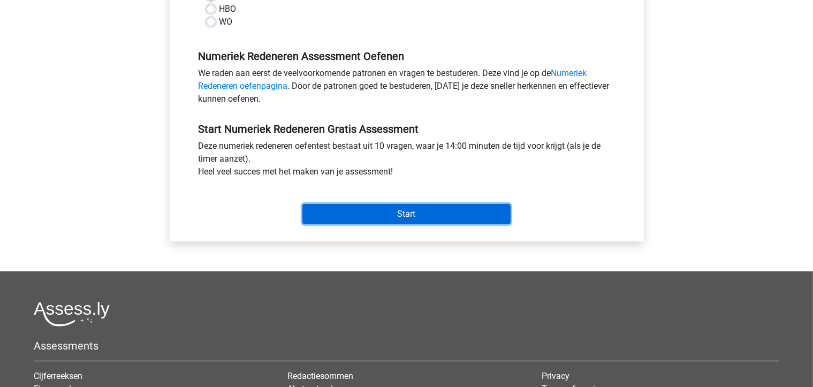
click at [387, 215] on input "Start" at bounding box center [406, 214] width 208 height 20
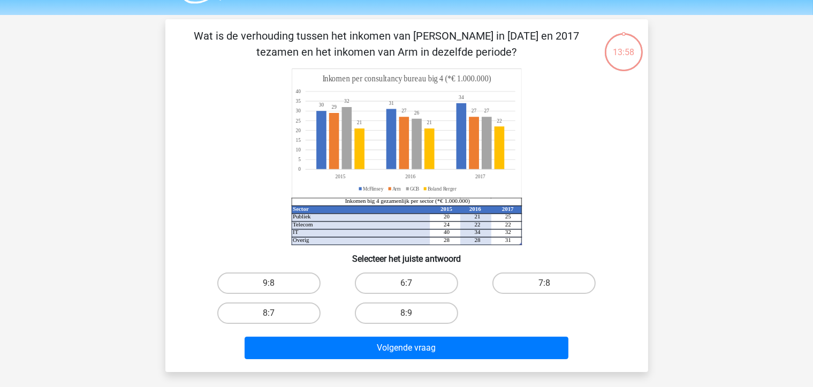
scroll to position [39, 0]
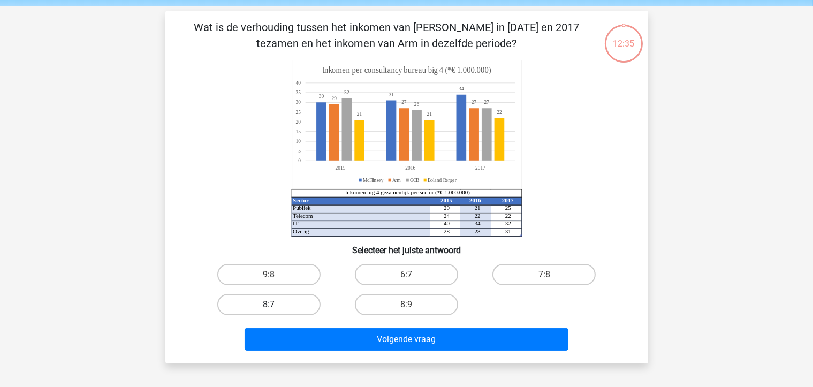
click at [280, 314] on label "8:7" at bounding box center [268, 304] width 103 height 21
click at [276, 311] on input "8:7" at bounding box center [272, 307] width 7 height 7
radio input "true"
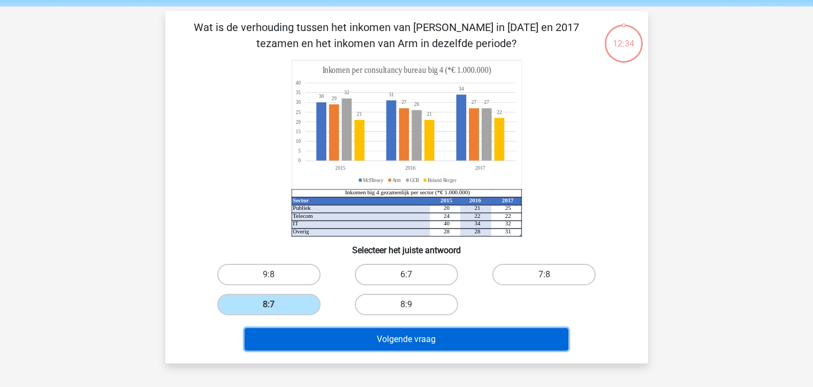
click at [363, 331] on button "Volgende vraag" at bounding box center [407, 339] width 324 height 22
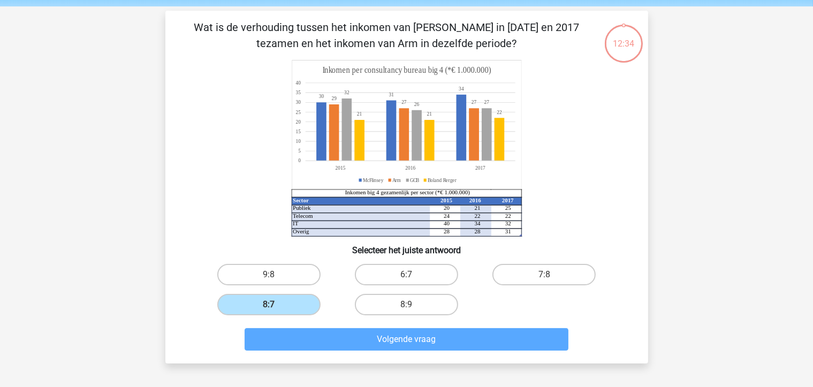
scroll to position [49, 0]
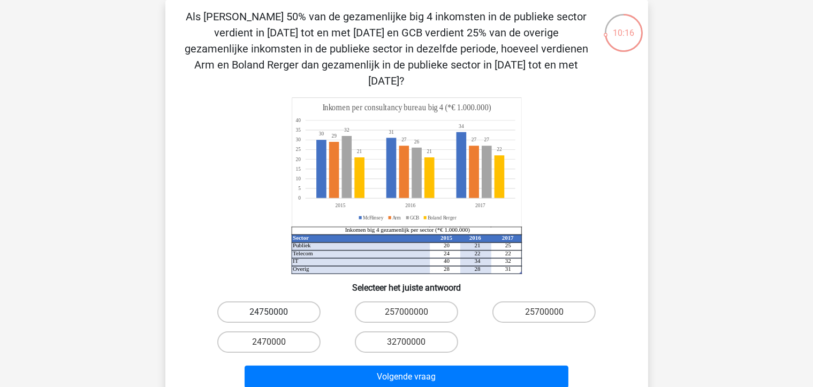
click at [282, 301] on label "24750000" at bounding box center [268, 311] width 103 height 21
click at [276, 312] on input "24750000" at bounding box center [272, 315] width 7 height 7
radio input "true"
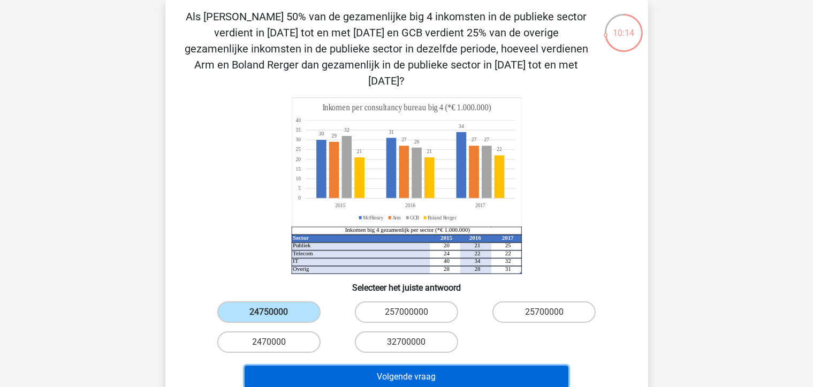
click at [370, 365] on button "Volgende vraag" at bounding box center [407, 376] width 324 height 22
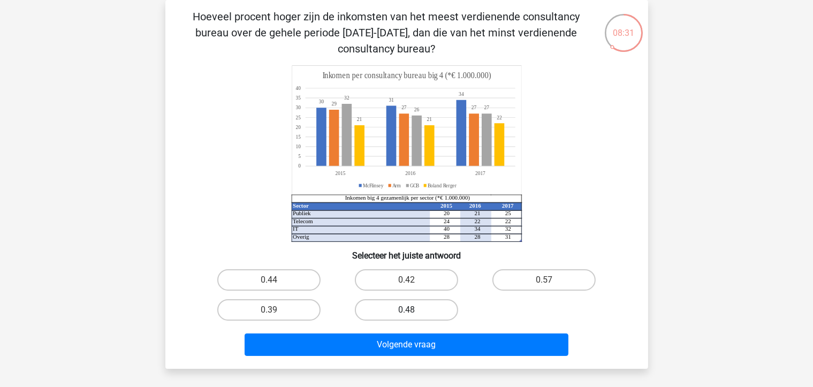
click at [370, 308] on label "0.48" at bounding box center [406, 309] width 103 height 21
click at [406, 310] on input "0.48" at bounding box center [409, 313] width 7 height 7
radio input "true"
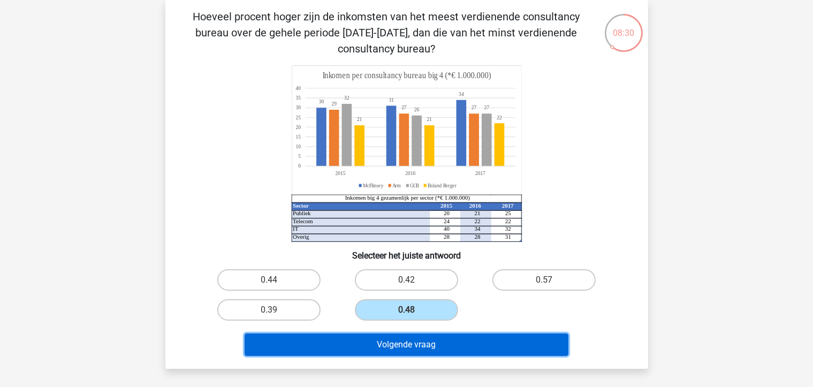
click at [413, 343] on button "Volgende vraag" at bounding box center [407, 344] width 324 height 22
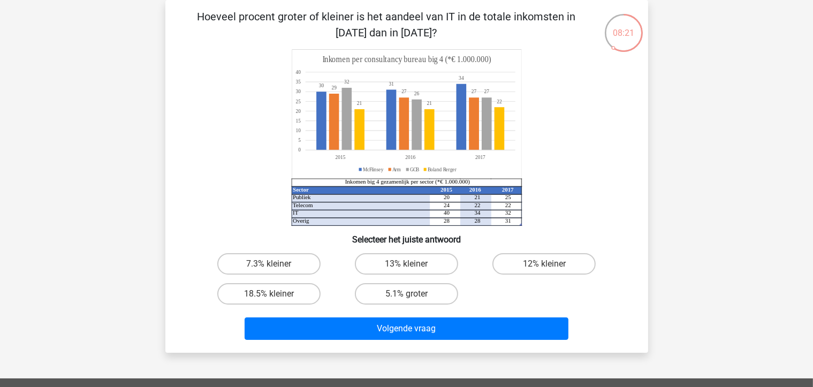
click at [505, 212] on tspan "32" at bounding box center [508, 213] width 6 height 6
click at [445, 217] on tspan "28" at bounding box center [447, 220] width 6 height 6
click at [454, 211] on icon "Sector 2015 2016 2017 Publiek 20 21 25 Telecom 24 22 22 IT 40 34 32 Overig 28 2…" at bounding box center [406, 137] width 431 height 177
click at [517, 211] on icon "Sector 2015 2016 2017 Publiek 20 21 25 Telecom 24 22 22 IT 40 34 32 Overig 28 2…" at bounding box center [406, 137] width 431 height 177
click at [151, 177] on div "Kies premium Bob crabbebob@gmail.com" at bounding box center [406, 306] width 813 height 710
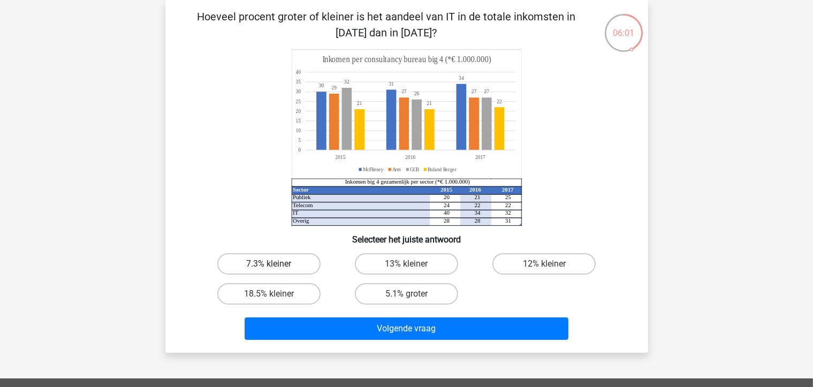
click at [255, 266] on label "7.3% kleiner" at bounding box center [268, 263] width 103 height 21
click at [269, 266] on input "7.3% kleiner" at bounding box center [272, 267] width 7 height 7
radio input "true"
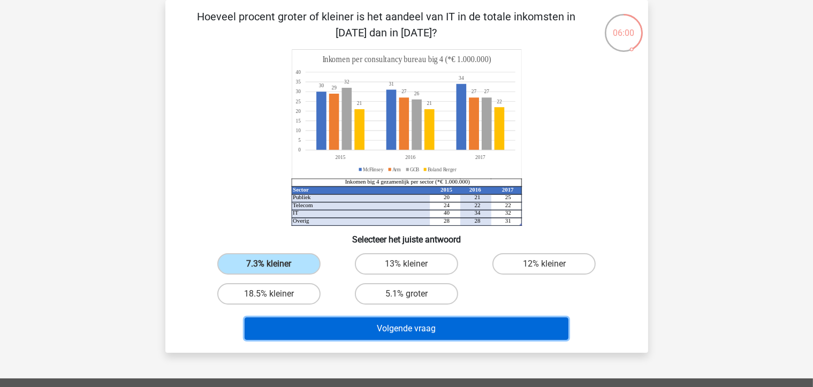
click at [431, 325] on button "Volgende vraag" at bounding box center [407, 328] width 324 height 22
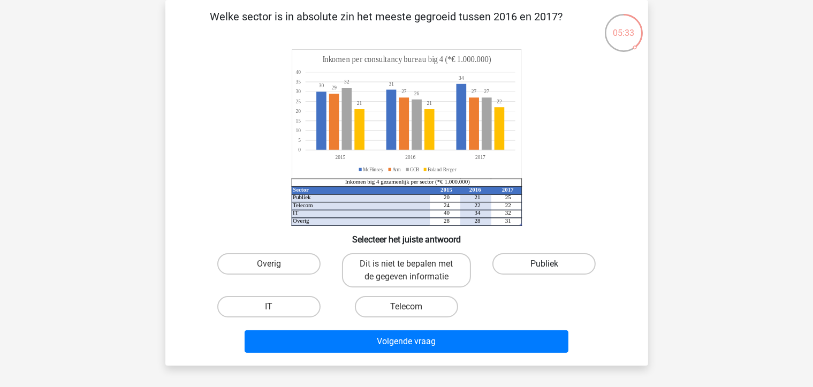
click at [543, 263] on label "Publiek" at bounding box center [543, 263] width 103 height 21
click at [544, 264] on input "Publiek" at bounding box center [547, 267] width 7 height 7
radio input "true"
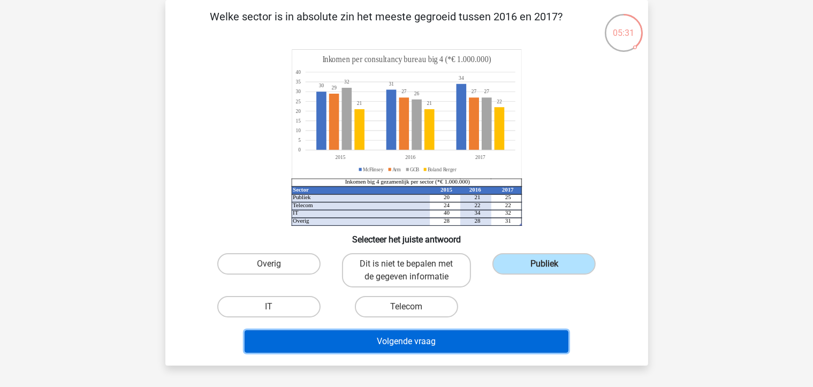
click at [431, 348] on button "Volgende vraag" at bounding box center [407, 341] width 324 height 22
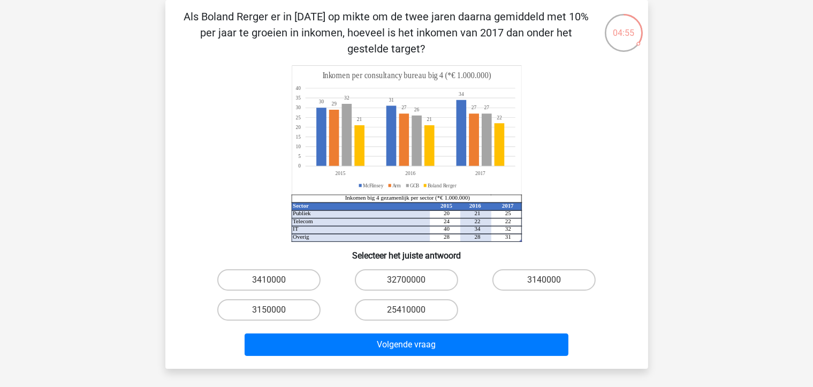
click at [199, 386] on div "Kies premium Bob crabbebob@gmail.com" at bounding box center [406, 314] width 813 height 726
click at [270, 281] on input "3410000" at bounding box center [272, 283] width 7 height 7
radio input "true"
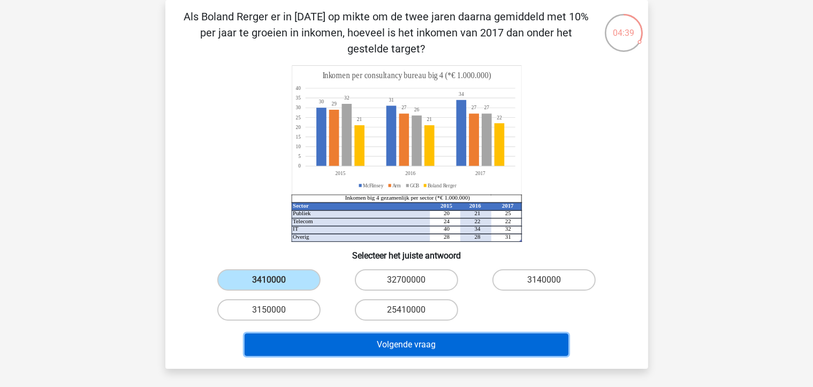
click at [400, 340] on button "Volgende vraag" at bounding box center [407, 344] width 324 height 22
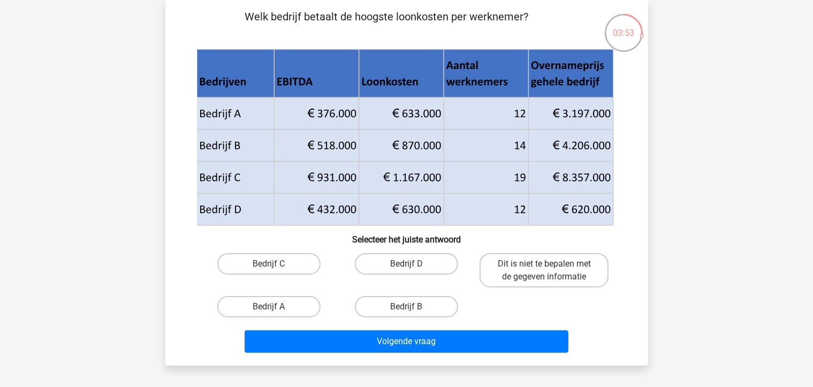
click at [368, 147] on icon at bounding box center [404, 129] width 416 height 64
click at [385, 296] on label "Bedrijf B" at bounding box center [406, 306] width 103 height 21
click at [406, 307] on input "Bedrijf B" at bounding box center [409, 310] width 7 height 7
radio input "true"
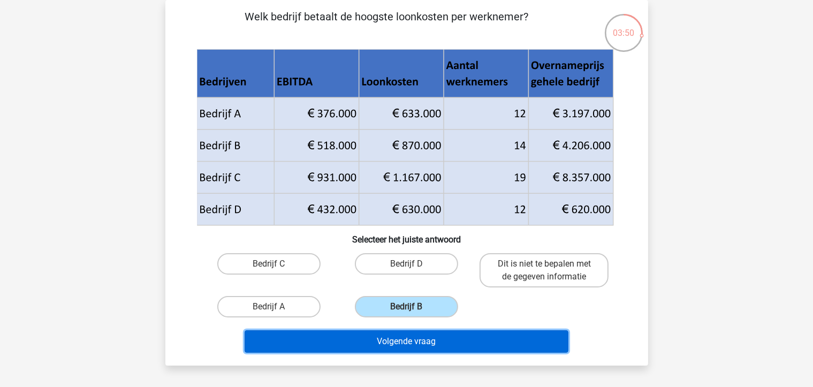
click at [386, 346] on button "Volgende vraag" at bounding box center [407, 341] width 324 height 22
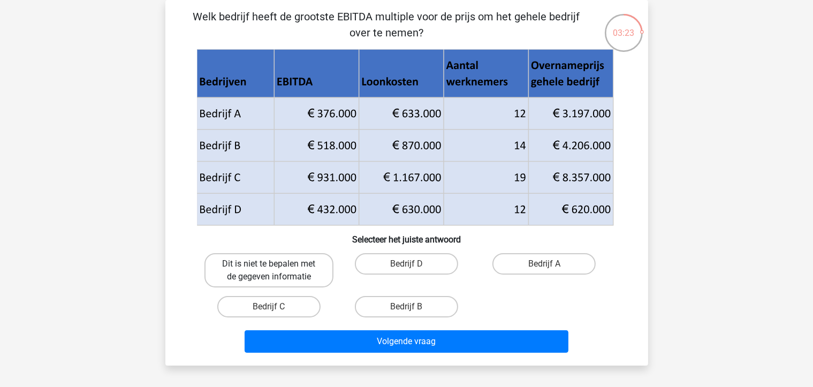
click at [305, 272] on label "Dit is niet te bepalen met de gegeven informatie" at bounding box center [268, 270] width 129 height 34
click at [276, 271] on input "Dit is niet te bepalen met de gegeven informatie" at bounding box center [272, 267] width 7 height 7
radio input "true"
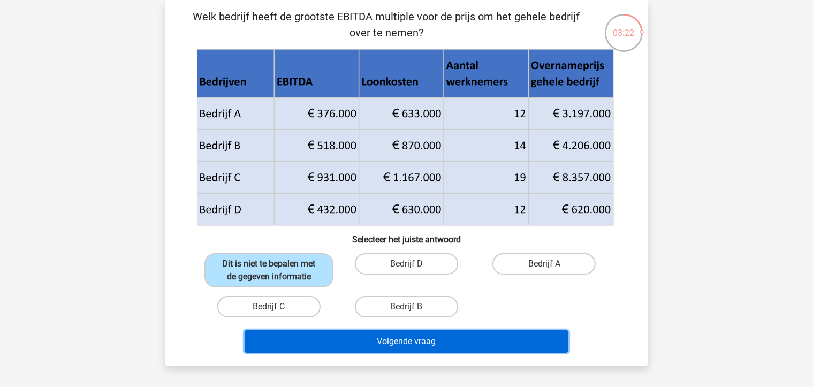
click at [397, 348] on button "Volgende vraag" at bounding box center [407, 341] width 324 height 22
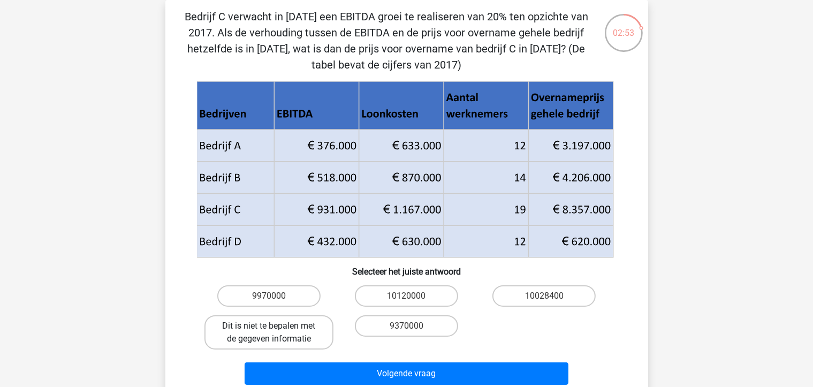
click at [285, 322] on label "Dit is niet te bepalen met de gegeven informatie" at bounding box center [268, 332] width 129 height 34
click at [276, 326] on input "Dit is niet te bepalen met de gegeven informatie" at bounding box center [272, 329] width 7 height 7
radio input "true"
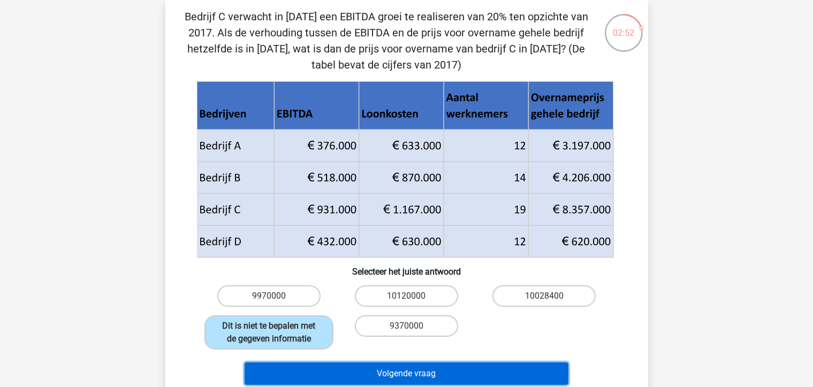
click at [376, 373] on button "Volgende vraag" at bounding box center [407, 373] width 324 height 22
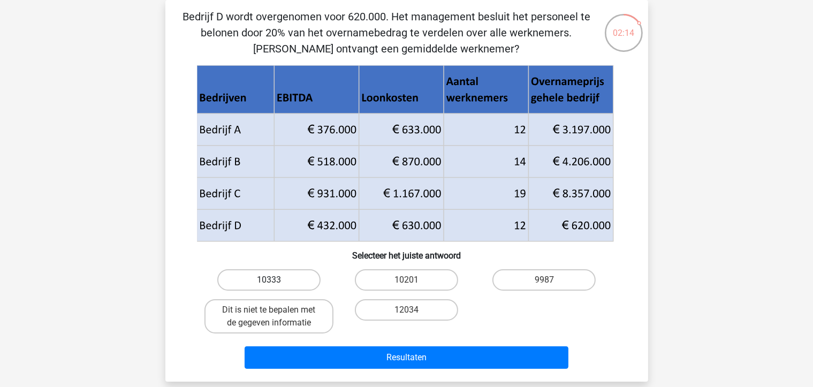
click at [277, 276] on label "10333" at bounding box center [268, 279] width 103 height 21
click at [276, 280] on input "10333" at bounding box center [272, 283] width 7 height 7
radio input "true"
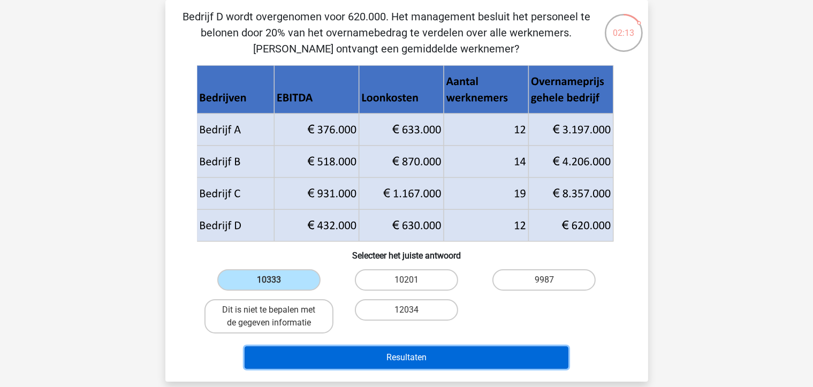
click at [399, 347] on button "Resultaten" at bounding box center [407, 357] width 324 height 22
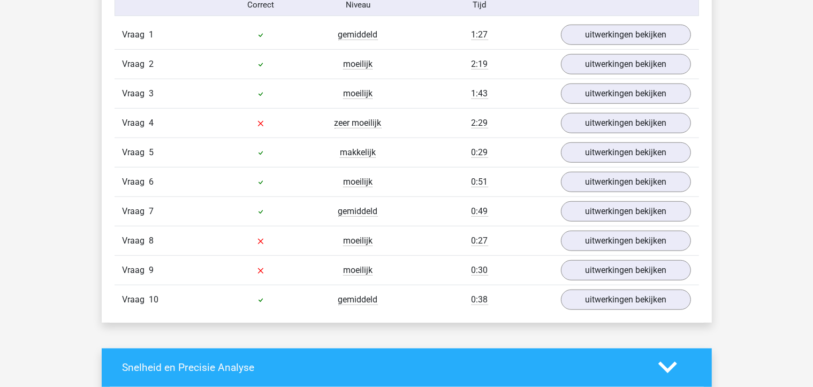
scroll to position [904, 0]
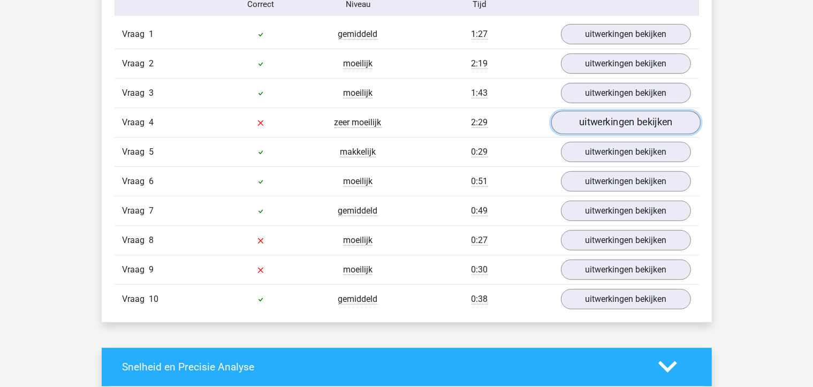
click at [587, 123] on link "uitwerkingen bekijken" at bounding box center [625, 123] width 149 height 24
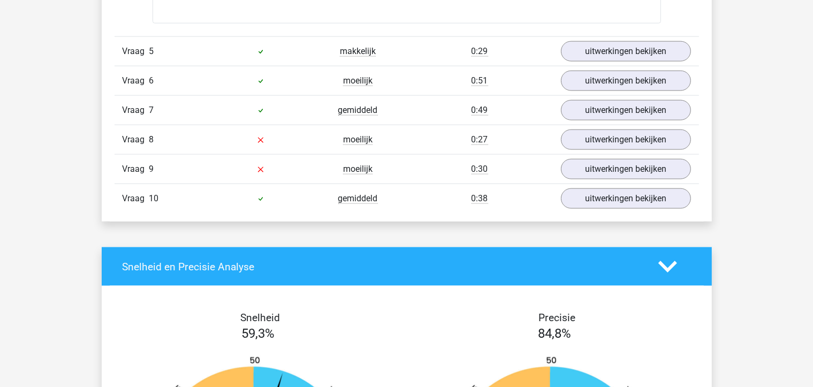
scroll to position [1475, 0]
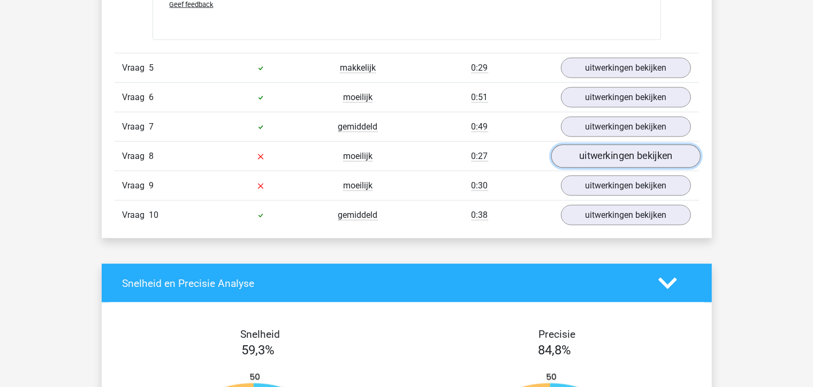
click at [622, 152] on link "uitwerkingen bekijken" at bounding box center [625, 156] width 149 height 24
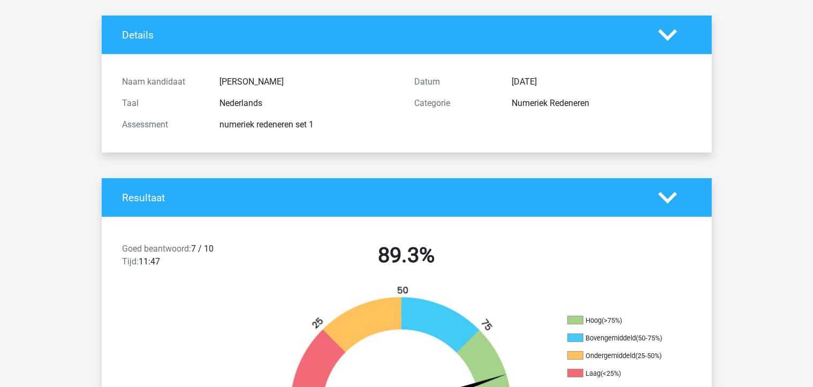
scroll to position [0, 0]
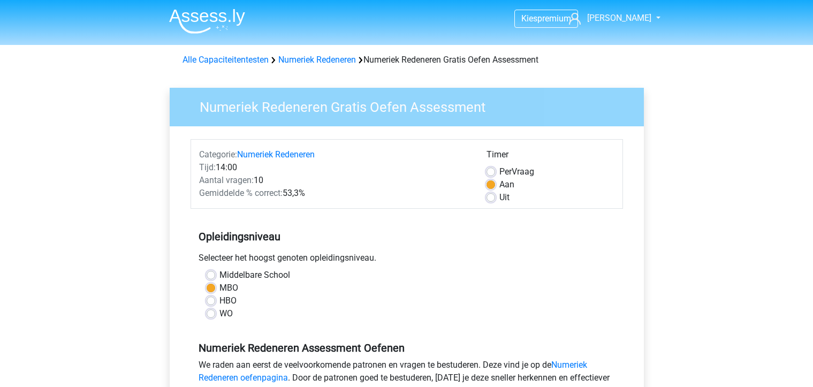
scroll to position [292, 0]
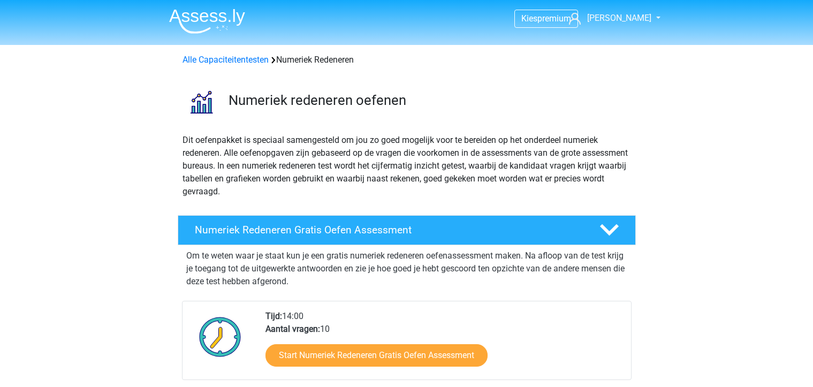
scroll to position [148, 0]
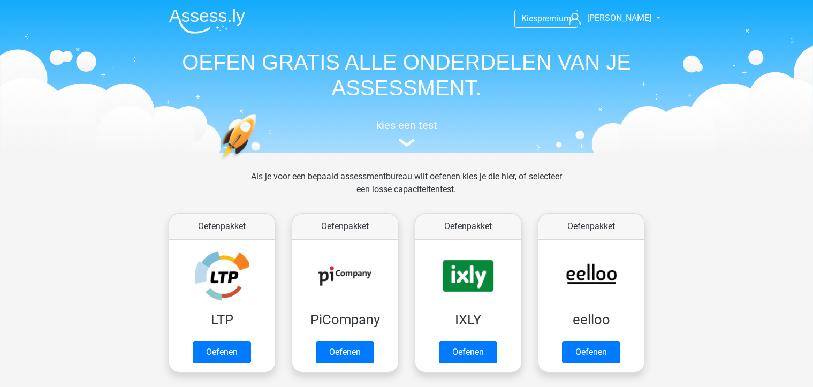
scroll to position [454, 0]
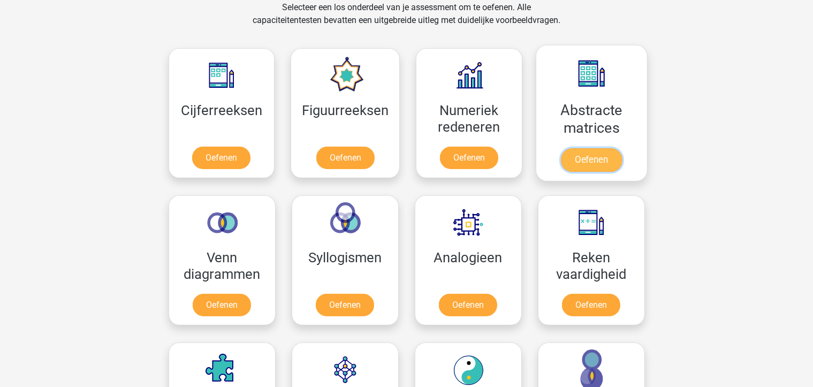
click at [622, 148] on link "Oefenen" at bounding box center [591, 160] width 61 height 24
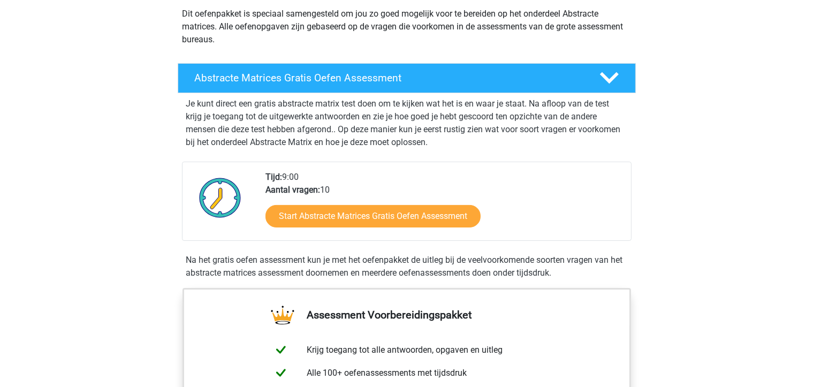
scroll to position [127, 0]
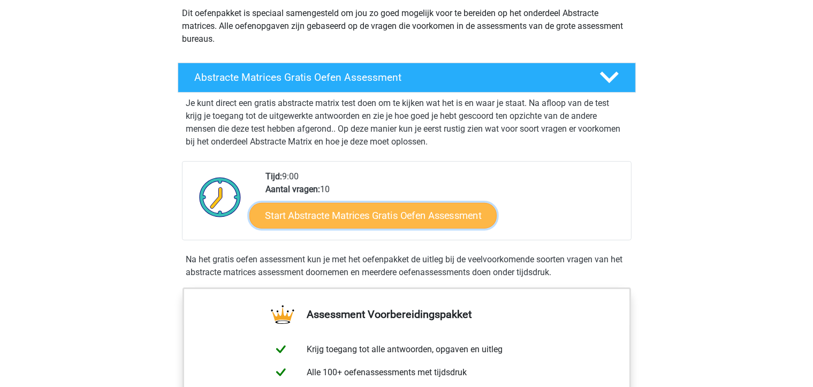
click at [406, 213] on link "Start Abstracte Matrices Gratis Oefen Assessment" at bounding box center [372, 215] width 247 height 26
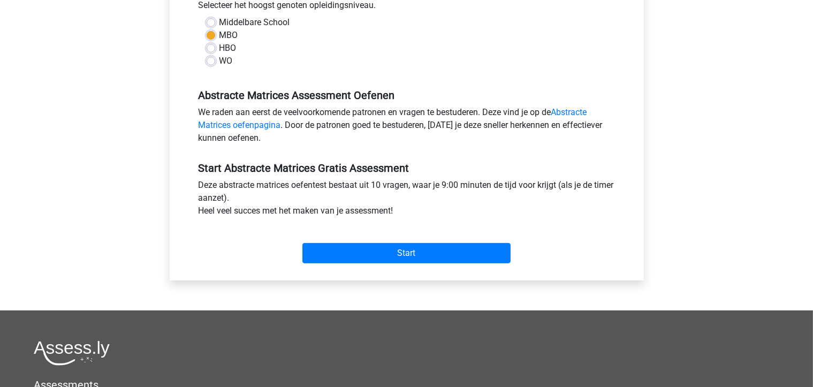
scroll to position [253, 0]
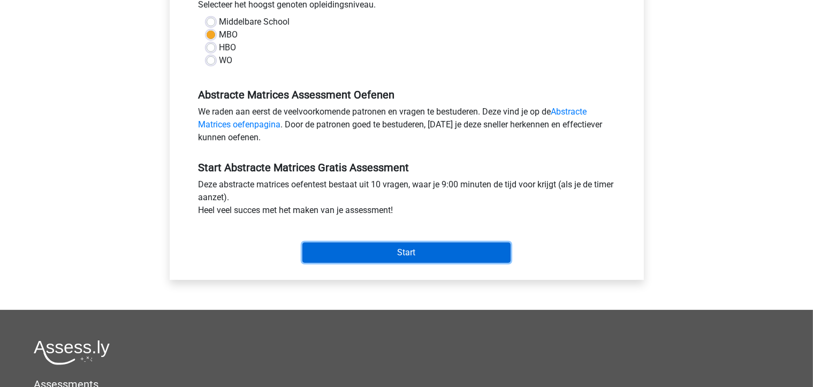
click at [421, 256] on input "Start" at bounding box center [406, 252] width 208 height 20
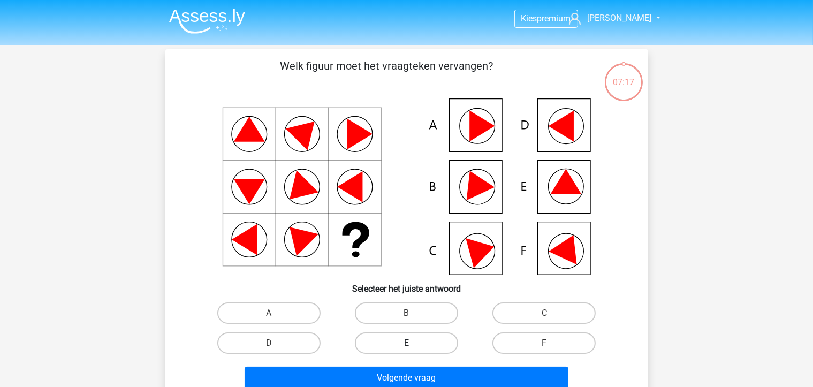
click at [409, 342] on label "E" at bounding box center [406, 342] width 103 height 21
click at [409, 343] on input "E" at bounding box center [409, 346] width 7 height 7
radio input "true"
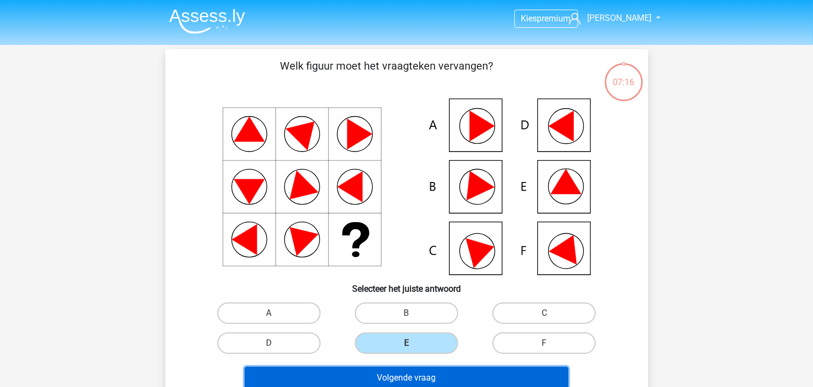
click at [428, 378] on button "Volgende vraag" at bounding box center [407, 377] width 324 height 22
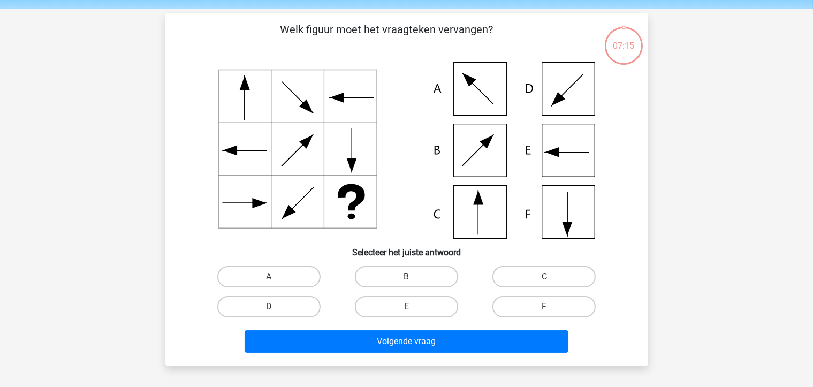
scroll to position [49, 0]
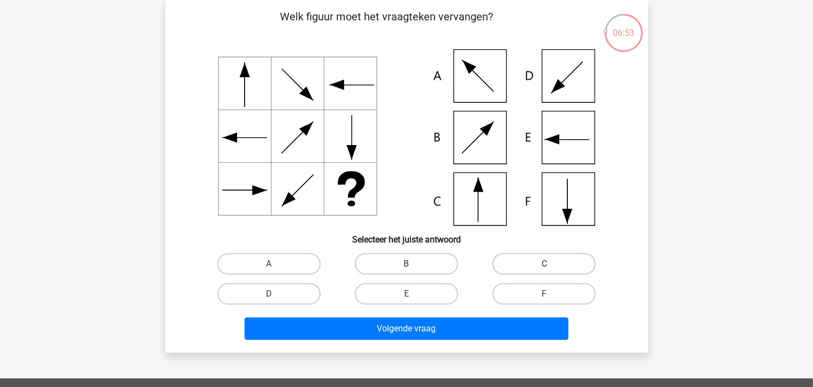
click at [503, 259] on label "C" at bounding box center [543, 263] width 103 height 21
click at [544, 264] on input "C" at bounding box center [547, 267] width 7 height 7
radio input "true"
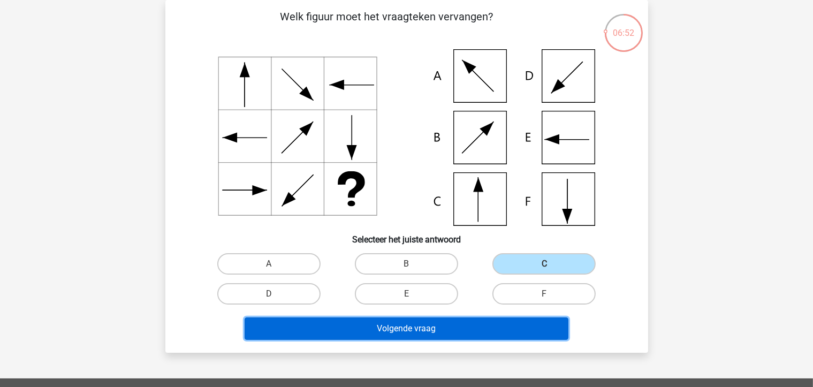
click at [433, 321] on button "Volgende vraag" at bounding box center [407, 328] width 324 height 22
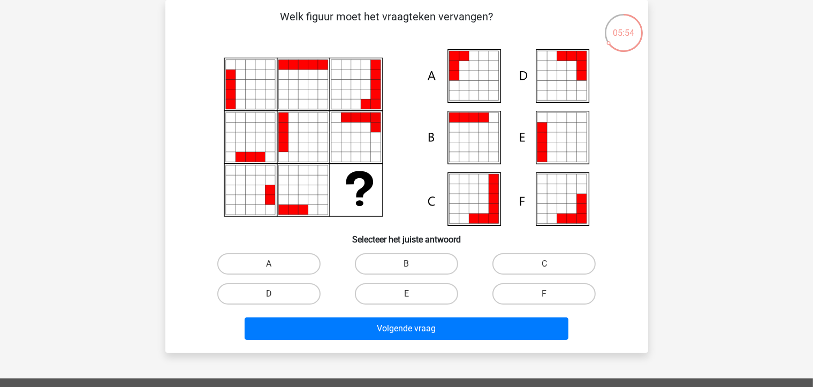
click at [275, 266] on input "A" at bounding box center [272, 267] width 7 height 7
radio input "true"
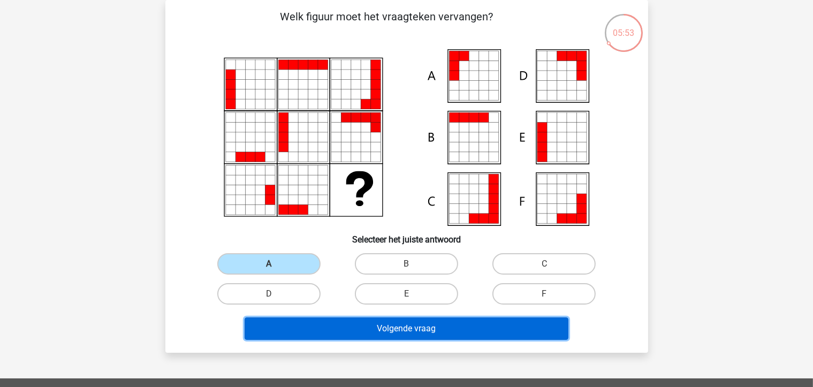
click at [394, 333] on button "Volgende vraag" at bounding box center [407, 328] width 324 height 22
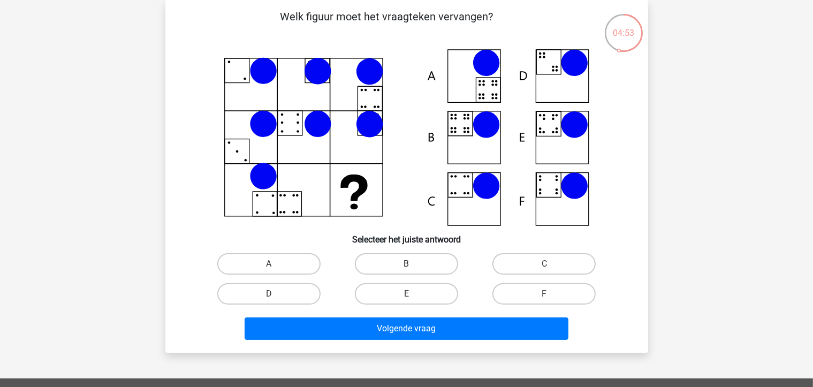
click at [402, 262] on label "B" at bounding box center [406, 263] width 103 height 21
click at [406, 264] on input "B" at bounding box center [409, 267] width 7 height 7
radio input "true"
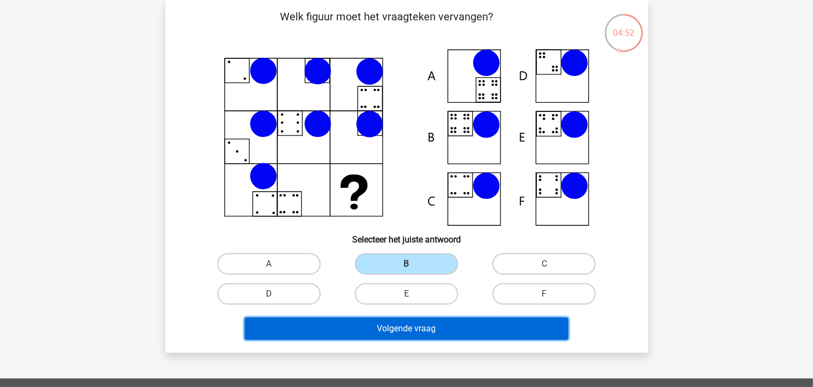
click at [413, 336] on button "Volgende vraag" at bounding box center [407, 328] width 324 height 22
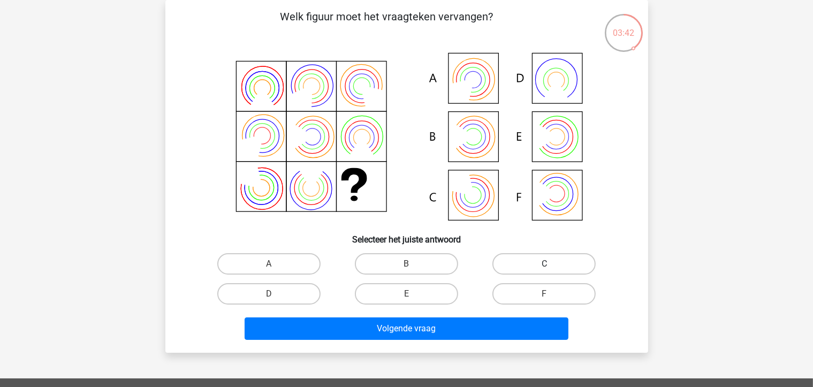
click at [514, 266] on label "C" at bounding box center [543, 263] width 103 height 21
click at [544, 266] on input "C" at bounding box center [547, 267] width 7 height 7
radio input "true"
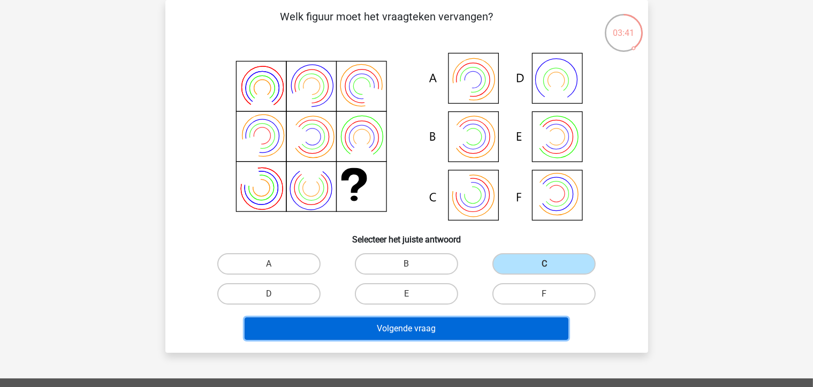
click at [422, 325] on button "Volgende vraag" at bounding box center [407, 328] width 324 height 22
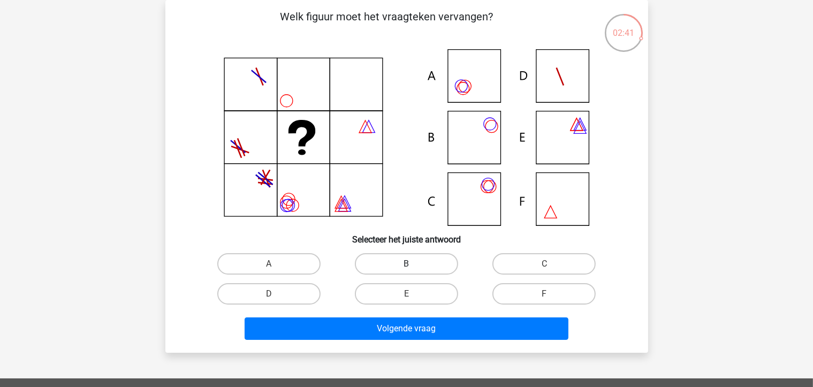
click at [406, 261] on label "B" at bounding box center [406, 263] width 103 height 21
click at [406, 264] on input "B" at bounding box center [409, 267] width 7 height 7
radio input "true"
click at [421, 339] on div "Volgende vraag" at bounding box center [406, 330] width 413 height 27
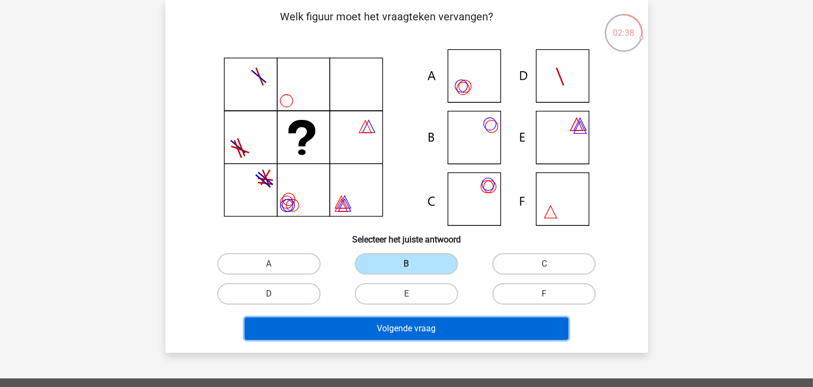
click at [425, 318] on button "Volgende vraag" at bounding box center [407, 328] width 324 height 22
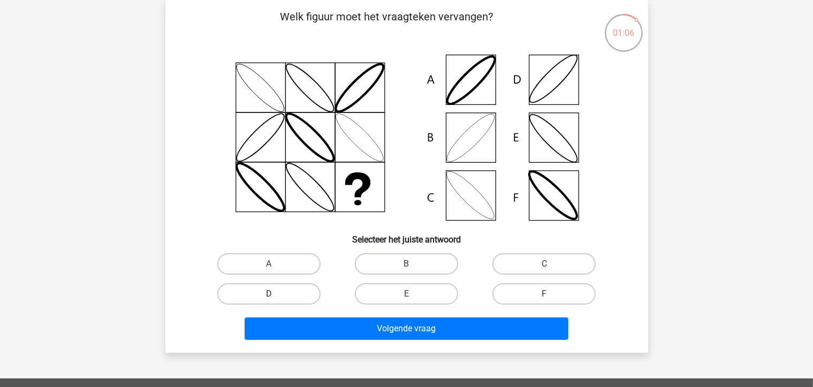
click at [291, 294] on label "D" at bounding box center [268, 293] width 103 height 21
click at [276, 294] on input "D" at bounding box center [272, 297] width 7 height 7
radio input "true"
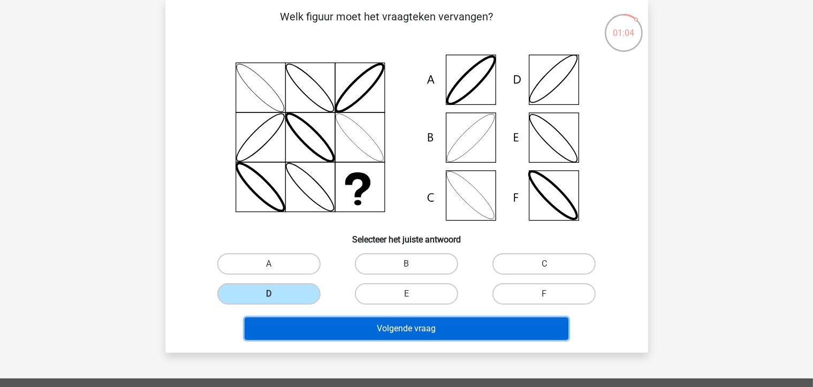
click at [371, 326] on button "Volgende vraag" at bounding box center [407, 328] width 324 height 22
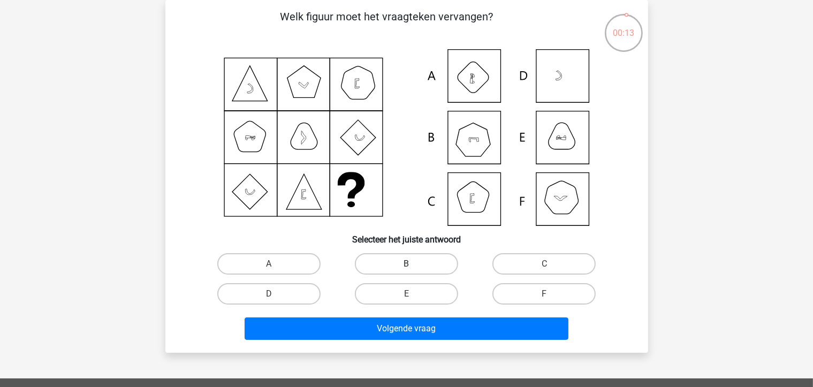
click at [392, 257] on label "B" at bounding box center [406, 263] width 103 height 21
click at [406, 264] on input "B" at bounding box center [409, 267] width 7 height 7
radio input "true"
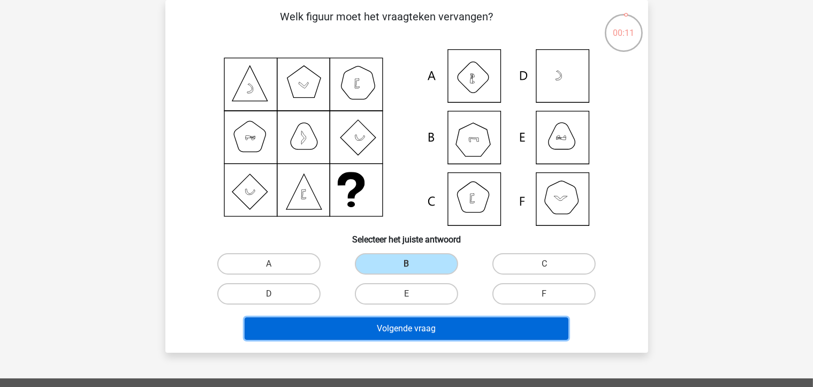
click at [395, 334] on button "Volgende vraag" at bounding box center [407, 328] width 324 height 22
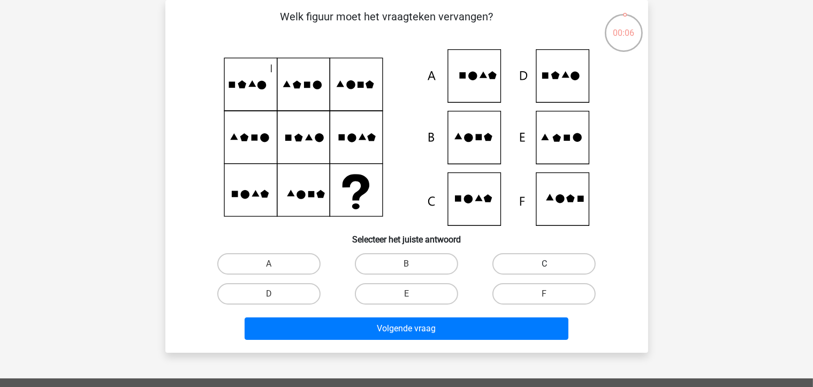
click at [540, 262] on label "C" at bounding box center [543, 263] width 103 height 21
click at [544, 264] on input "C" at bounding box center [547, 267] width 7 height 7
radio input "true"
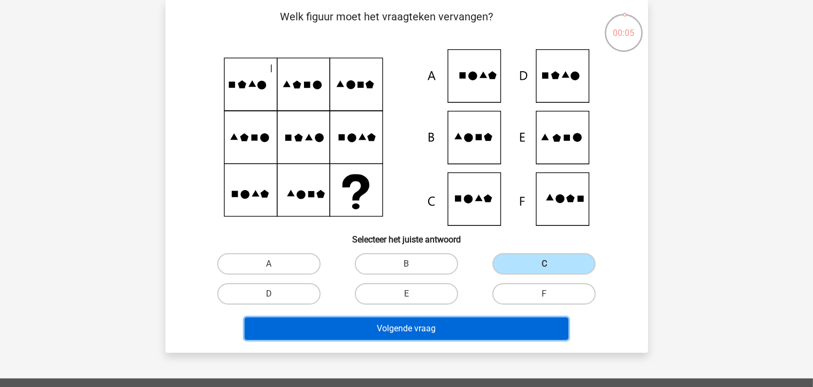
click at [426, 320] on button "Volgende vraag" at bounding box center [407, 328] width 324 height 22
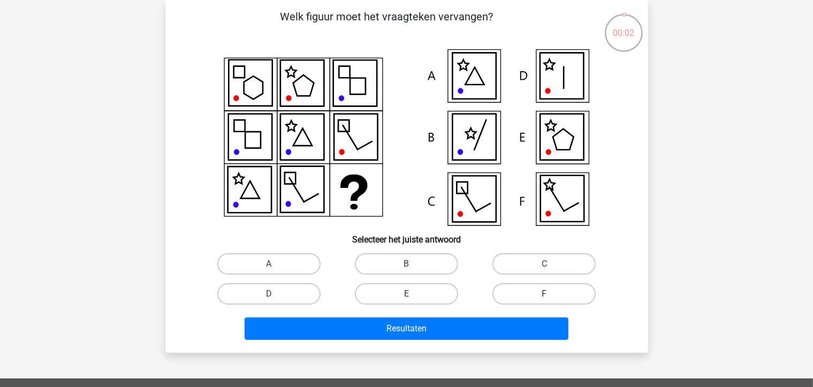
click at [506, 288] on label "F" at bounding box center [543, 293] width 103 height 21
click at [544, 294] on input "F" at bounding box center [547, 297] width 7 height 7
radio input "true"
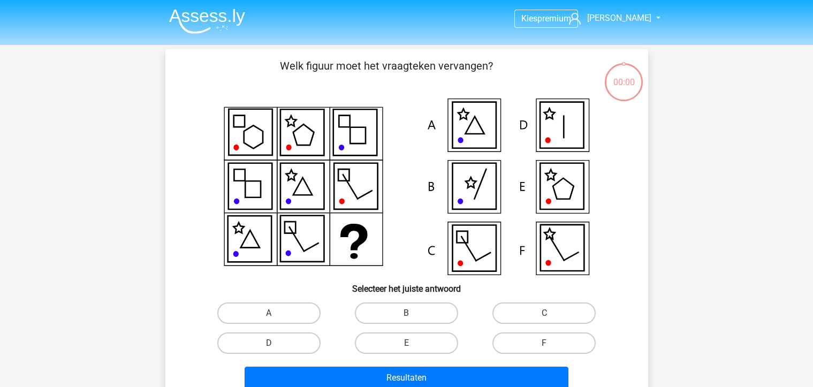
scroll to position [49, 0]
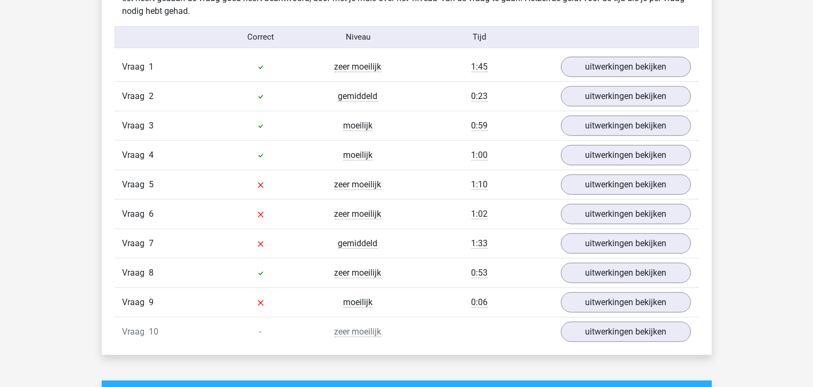
scroll to position [868, 0]
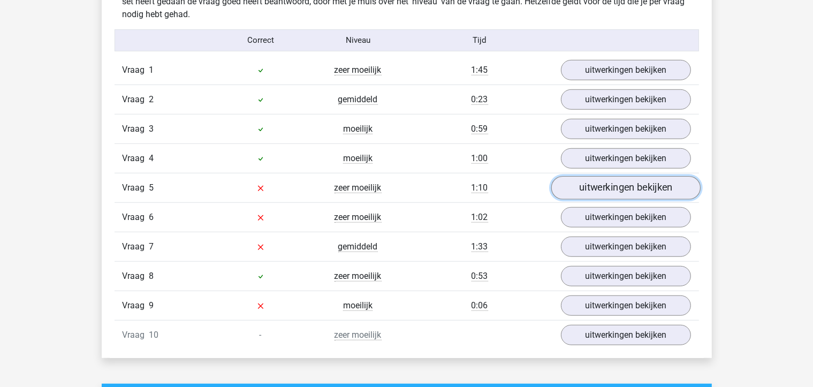
click at [601, 189] on link "uitwerkingen bekijken" at bounding box center [625, 188] width 149 height 24
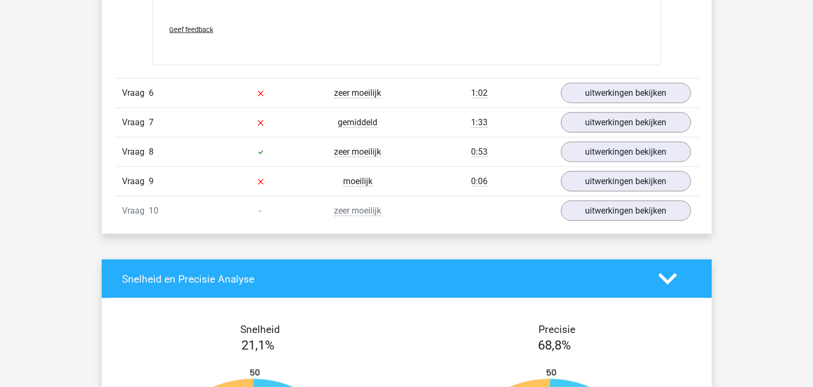
scroll to position [1710, 0]
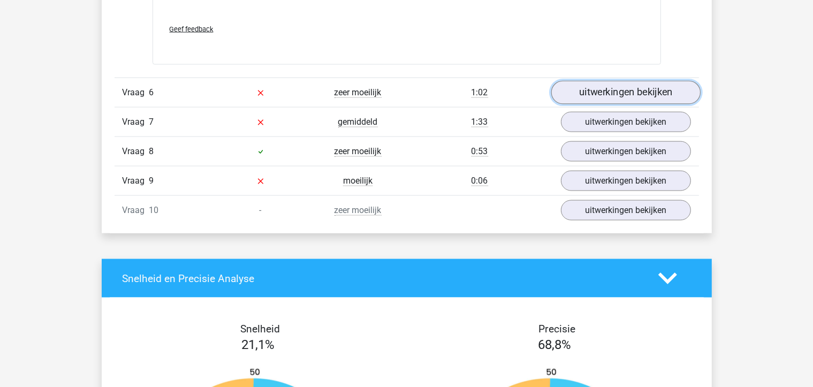
click at [571, 100] on link "uitwerkingen bekijken" at bounding box center [625, 93] width 149 height 24
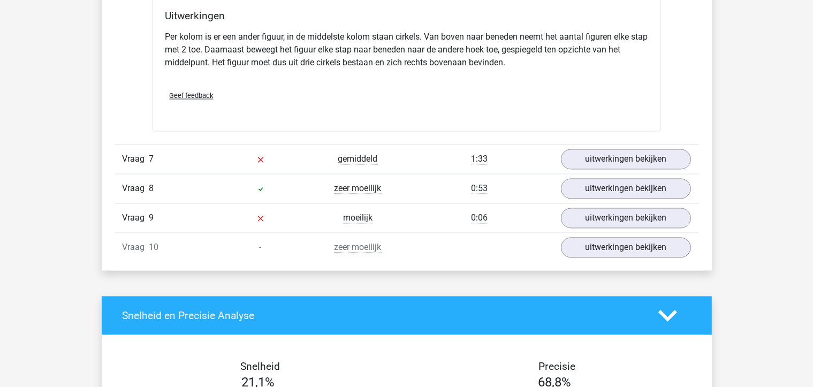
scroll to position [2118, 0]
click at [587, 162] on link "uitwerkingen bekijken" at bounding box center [625, 159] width 149 height 24
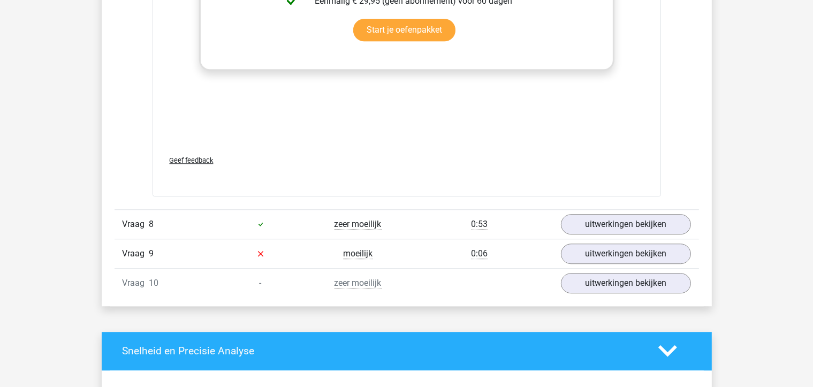
scroll to position [2893, 0]
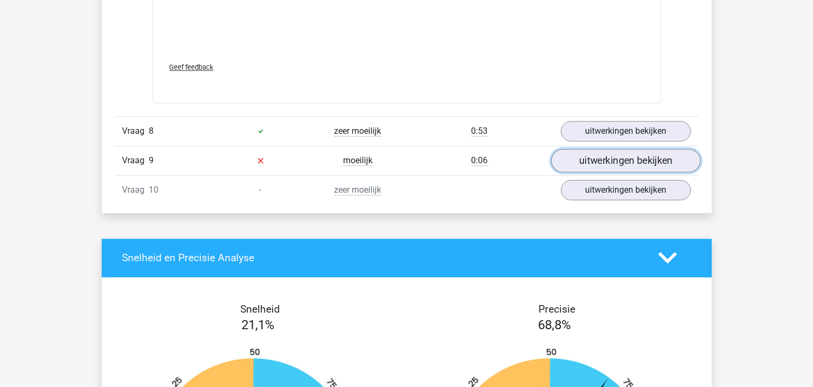
click at [621, 153] on link "uitwerkingen bekijken" at bounding box center [625, 161] width 149 height 24
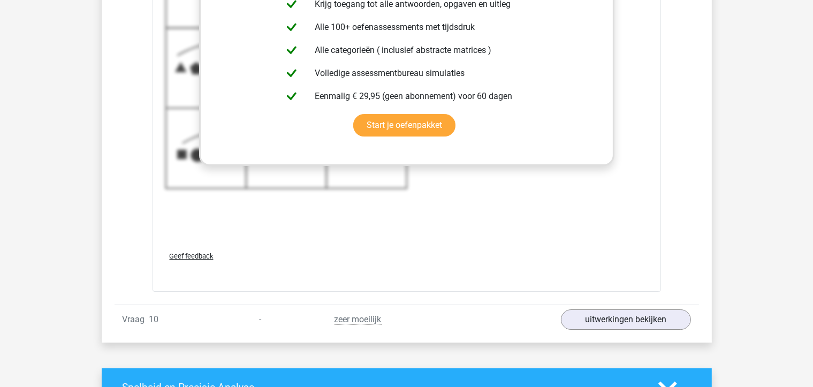
scroll to position [3482, 0]
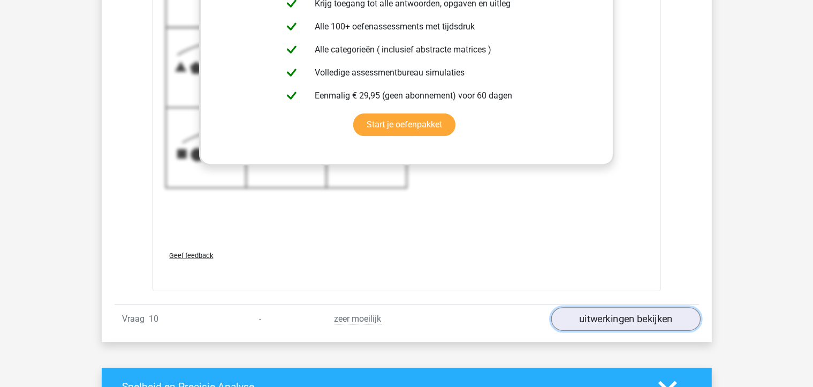
click at [581, 308] on link "uitwerkingen bekijken" at bounding box center [625, 319] width 149 height 24
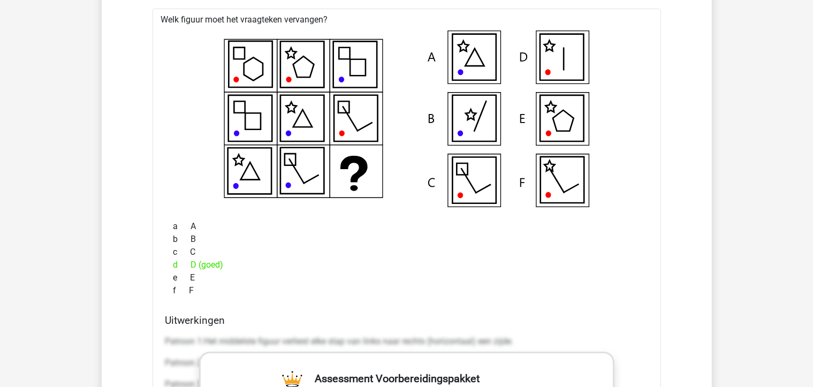
scroll to position [3820, 0]
